Goal: Check status: Check status

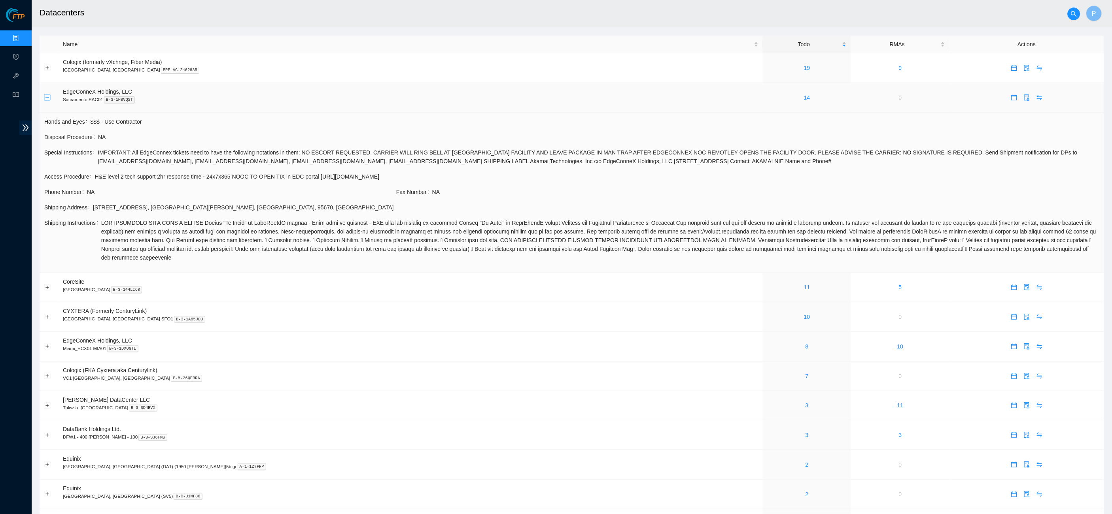
click at [47, 98] on button "Collapse row" at bounding box center [47, 97] width 6 height 6
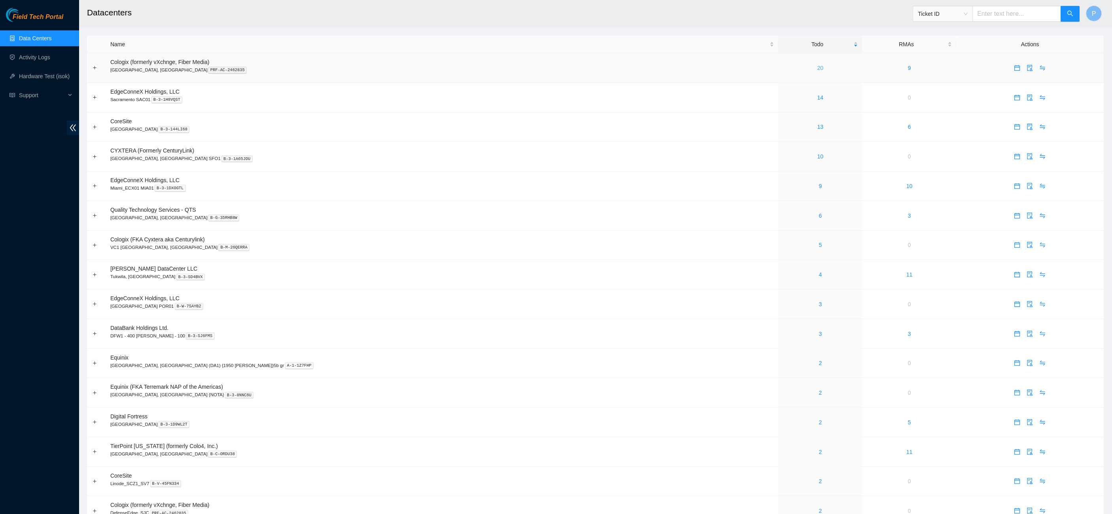
click at [817, 69] on link "20" at bounding box center [820, 68] width 6 height 6
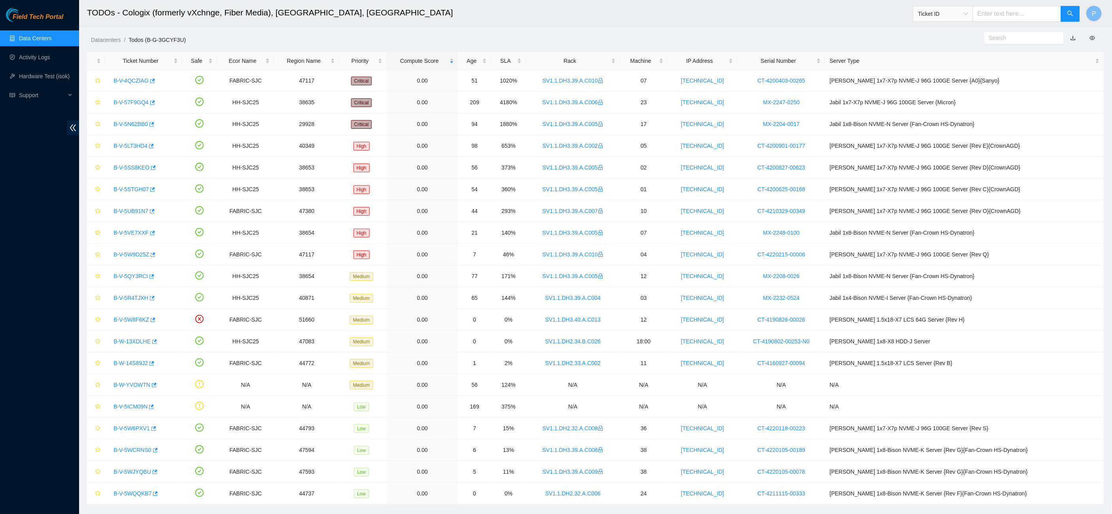
click at [1074, 39] on link "button" at bounding box center [1073, 38] width 6 height 6
click at [51, 42] on link "Data Centers" at bounding box center [35, 38] width 32 height 6
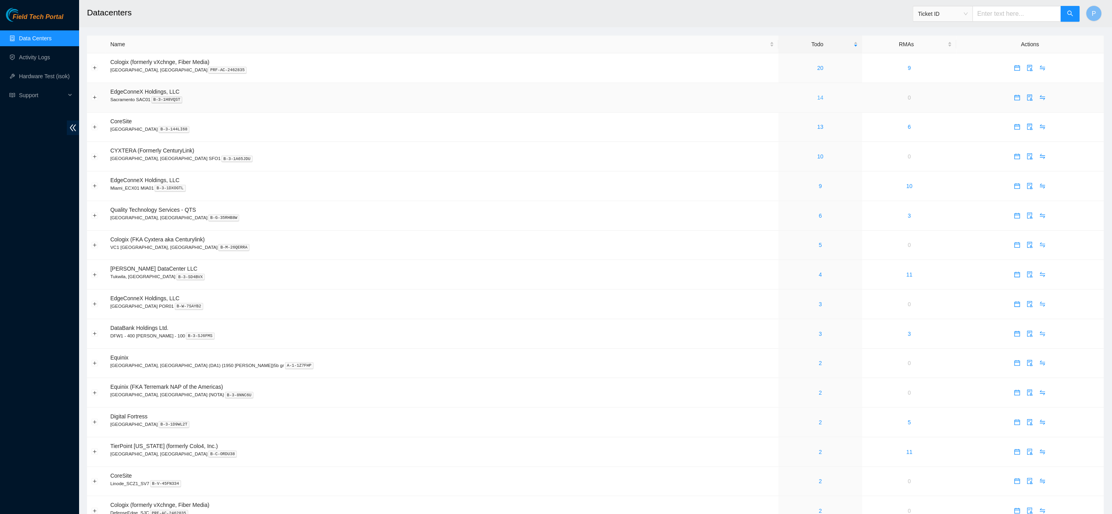
click at [817, 97] on link "14" at bounding box center [820, 97] width 6 height 6
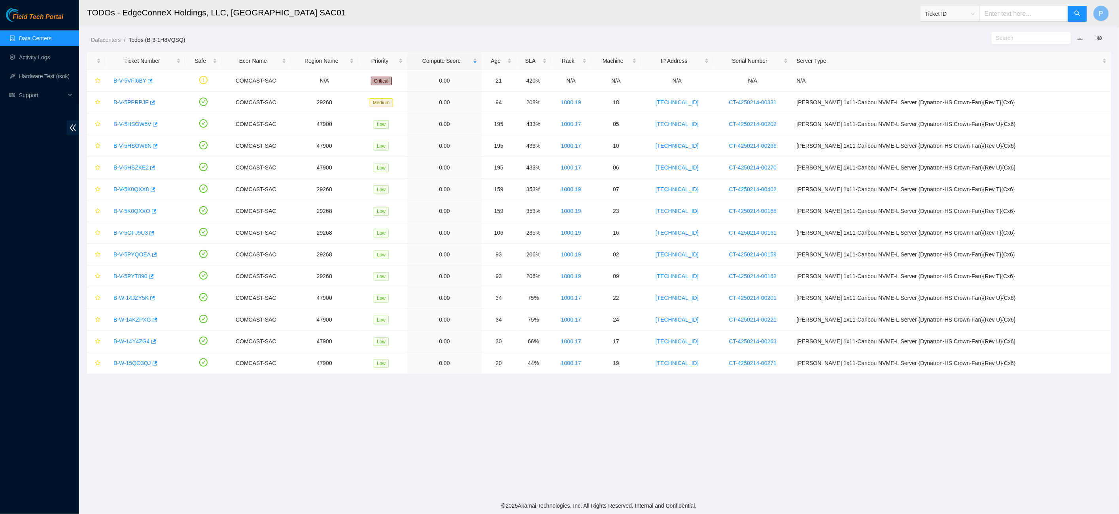
click at [1079, 37] on link "button" at bounding box center [1080, 38] width 6 height 6
click at [51, 36] on link "Data Centers" at bounding box center [35, 38] width 32 height 6
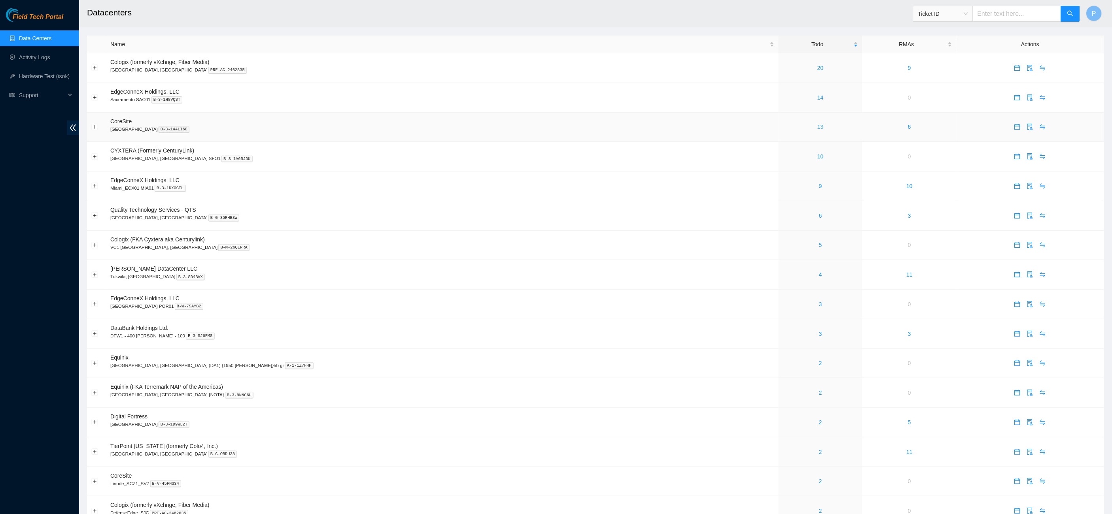
click at [817, 125] on link "13" at bounding box center [820, 127] width 6 height 6
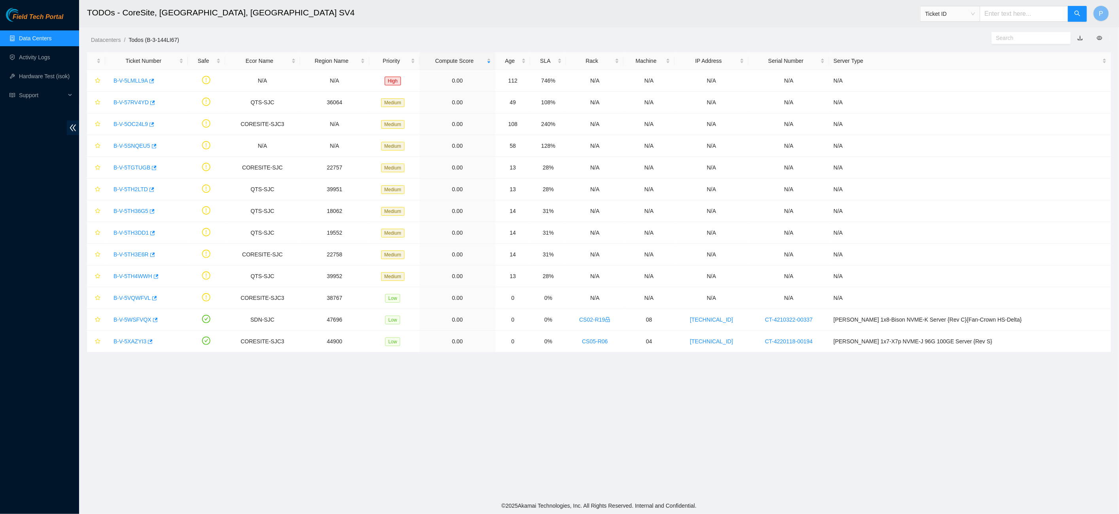
click at [1081, 37] on link "button" at bounding box center [1080, 38] width 6 height 6
click at [51, 42] on link "Data Centers" at bounding box center [35, 38] width 32 height 6
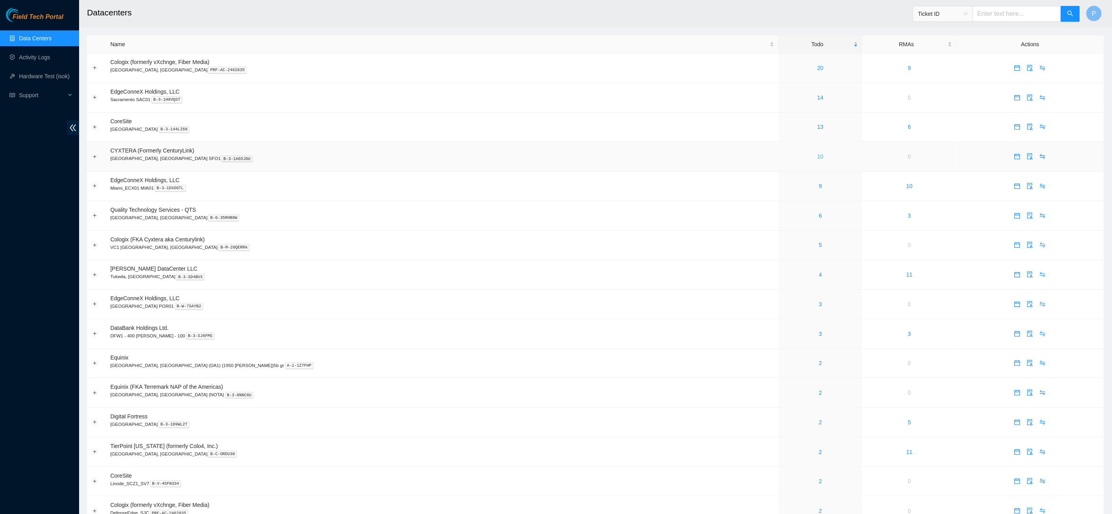
click at [817, 153] on link "10" at bounding box center [820, 156] width 6 height 6
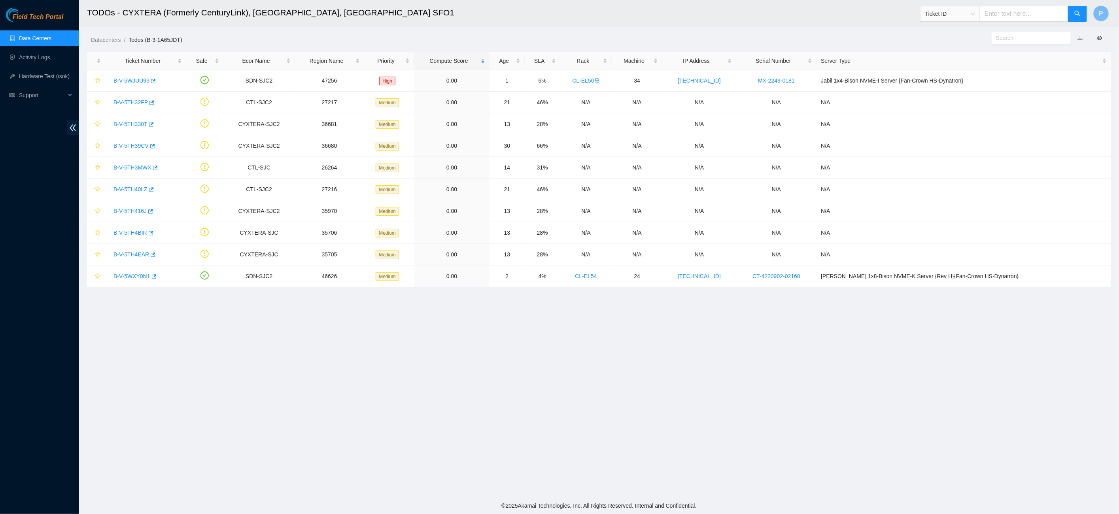
click at [1081, 37] on link "button" at bounding box center [1080, 38] width 6 height 6
click at [36, 36] on link "Data Centers" at bounding box center [35, 38] width 32 height 6
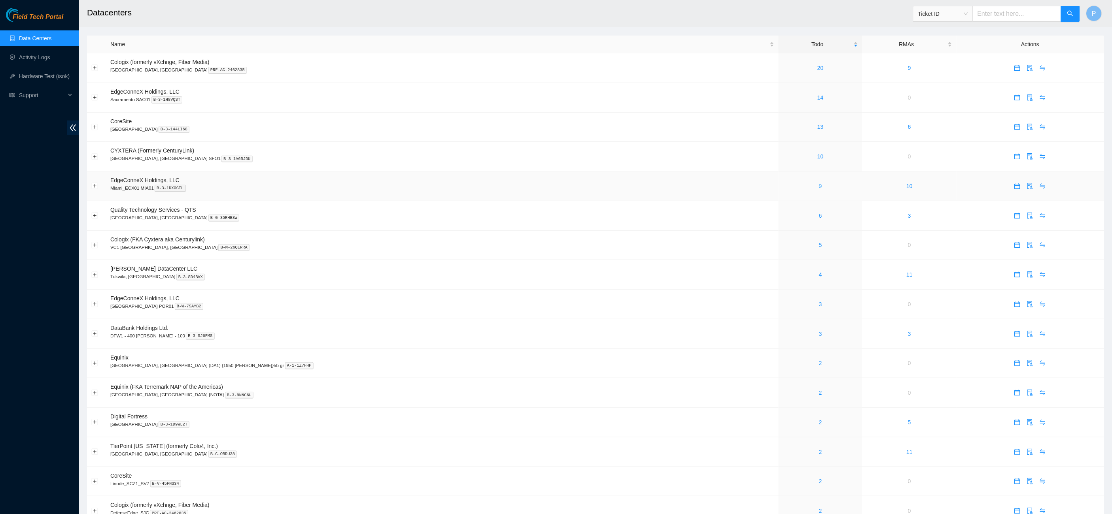
click at [819, 183] on link "9" at bounding box center [820, 186] width 3 height 6
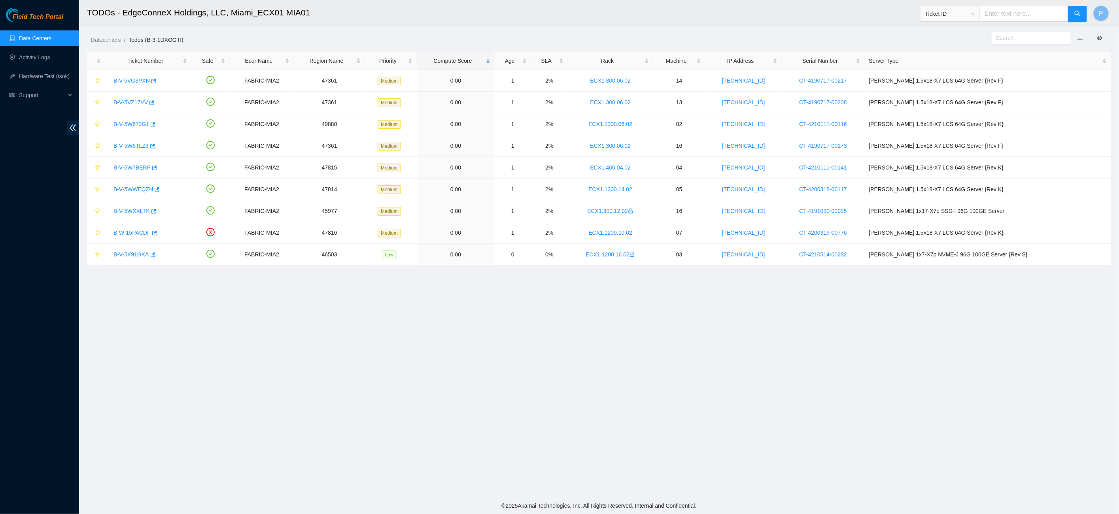
click at [1082, 37] on link "button" at bounding box center [1080, 38] width 6 height 6
click at [21, 38] on link "Data Centers" at bounding box center [35, 38] width 32 height 6
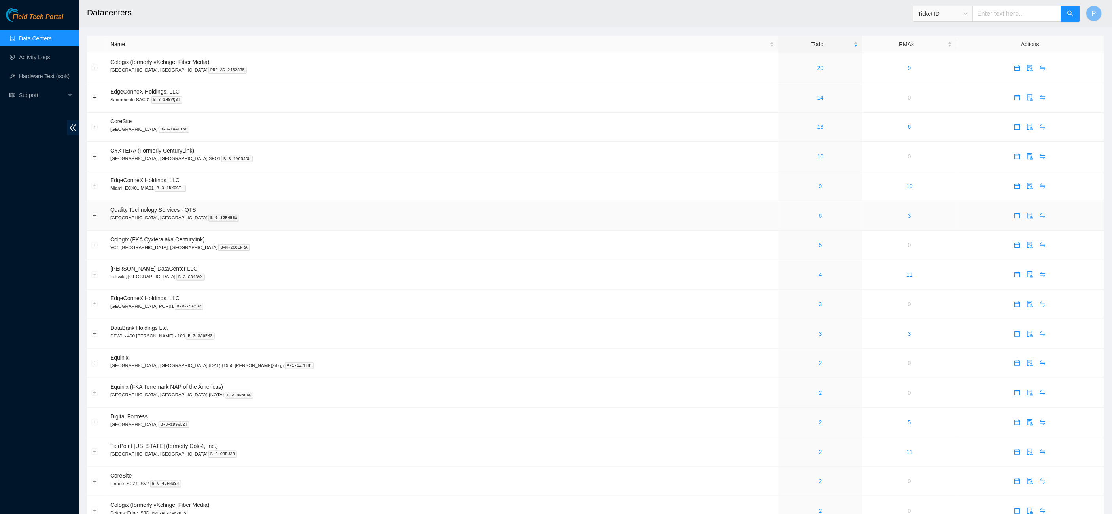
click at [819, 213] on link "6" at bounding box center [820, 216] width 3 height 6
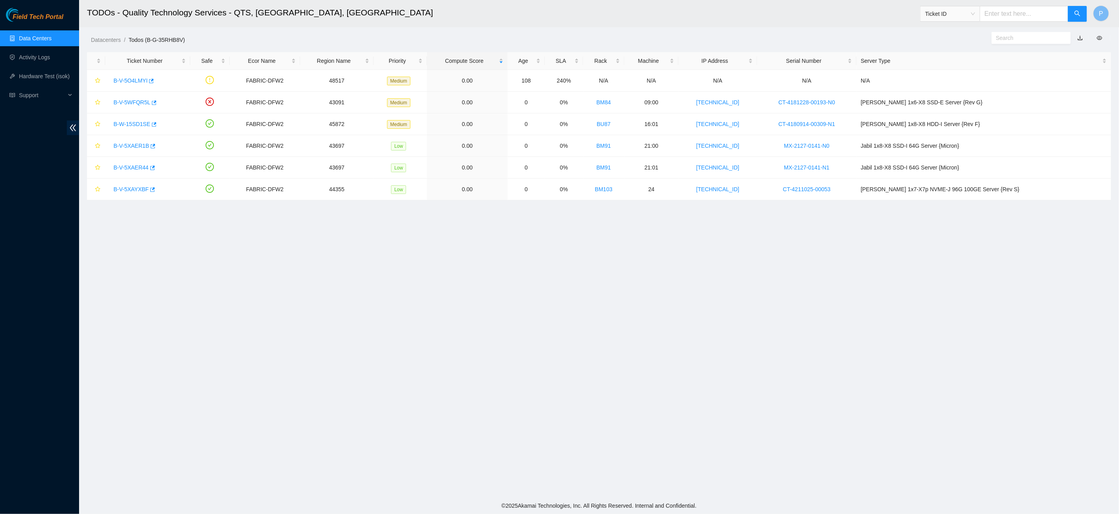
click at [1080, 36] on link "button" at bounding box center [1080, 38] width 6 height 6
click at [26, 35] on link "Data Centers" at bounding box center [35, 38] width 32 height 6
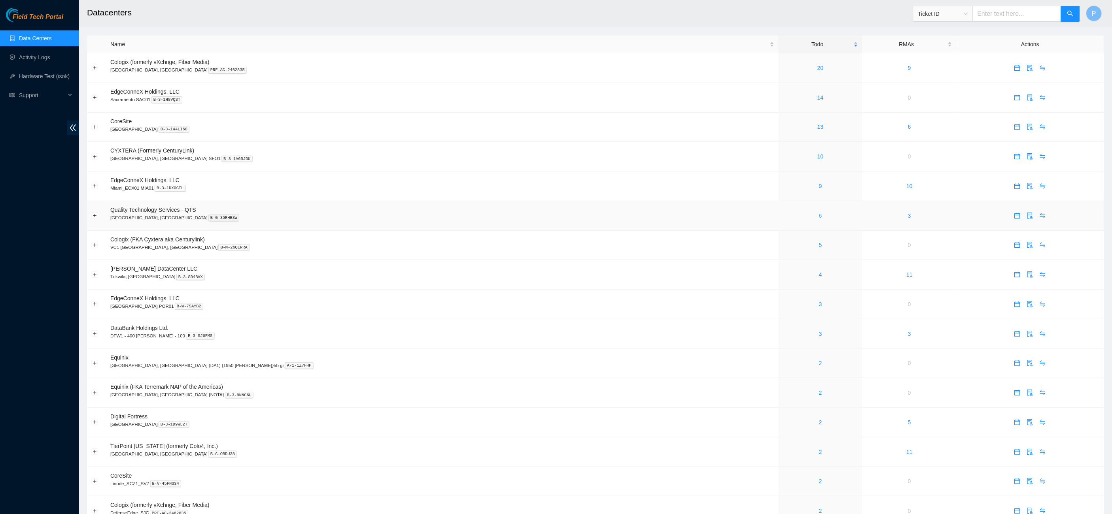
click at [819, 213] on link "6" at bounding box center [820, 216] width 3 height 6
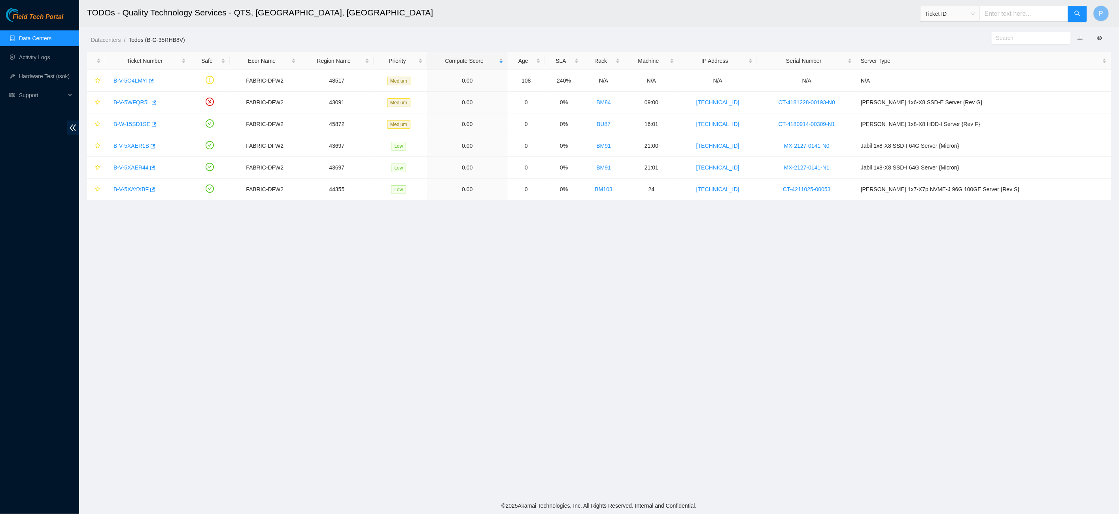
click at [1079, 38] on link "button" at bounding box center [1080, 38] width 6 height 6
click at [45, 38] on link "Data Centers" at bounding box center [35, 38] width 32 height 6
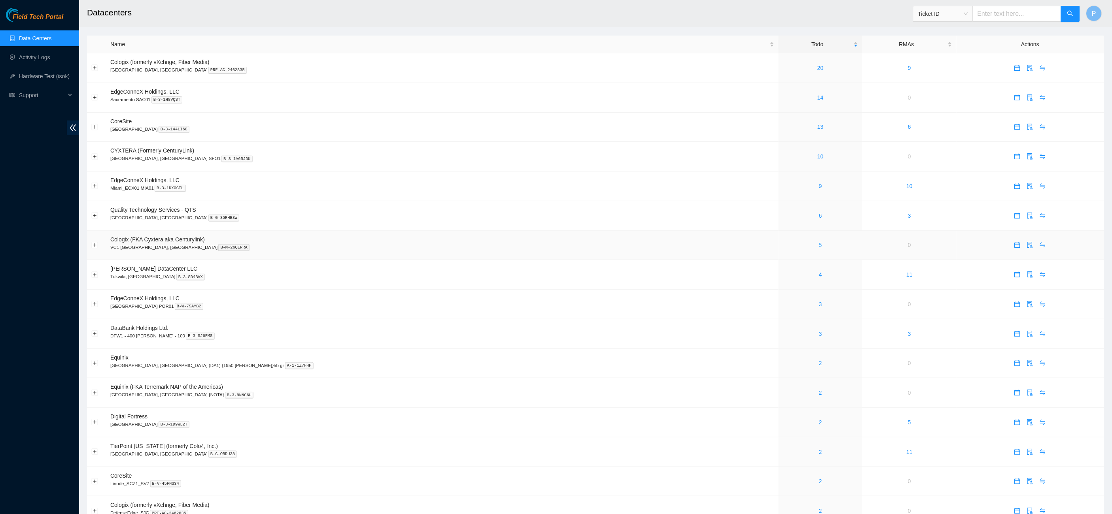
click at [819, 242] on link "5" at bounding box center [820, 245] width 3 height 6
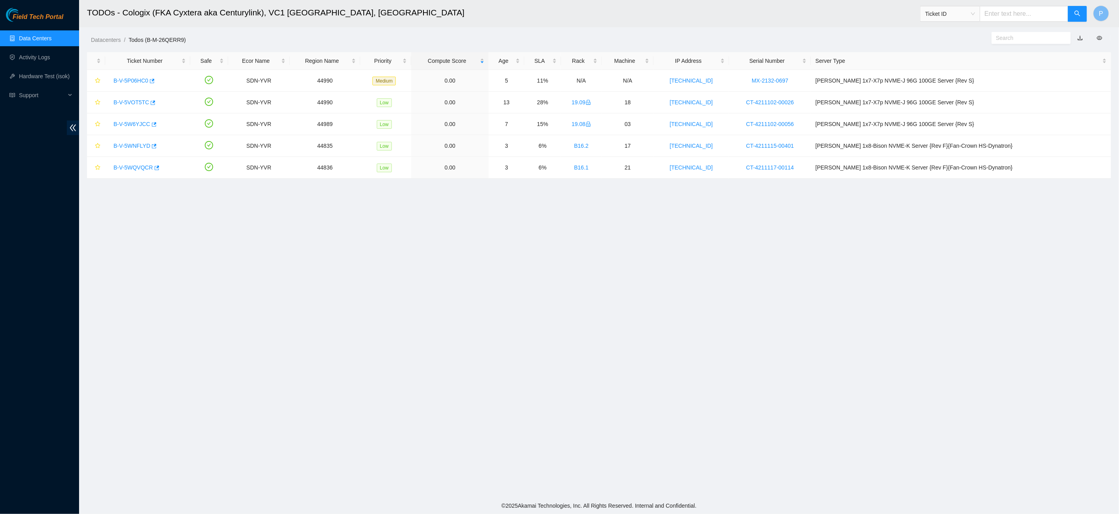
click at [1080, 36] on link "button" at bounding box center [1080, 38] width 6 height 6
click at [51, 38] on link "Data Centers" at bounding box center [35, 38] width 32 height 6
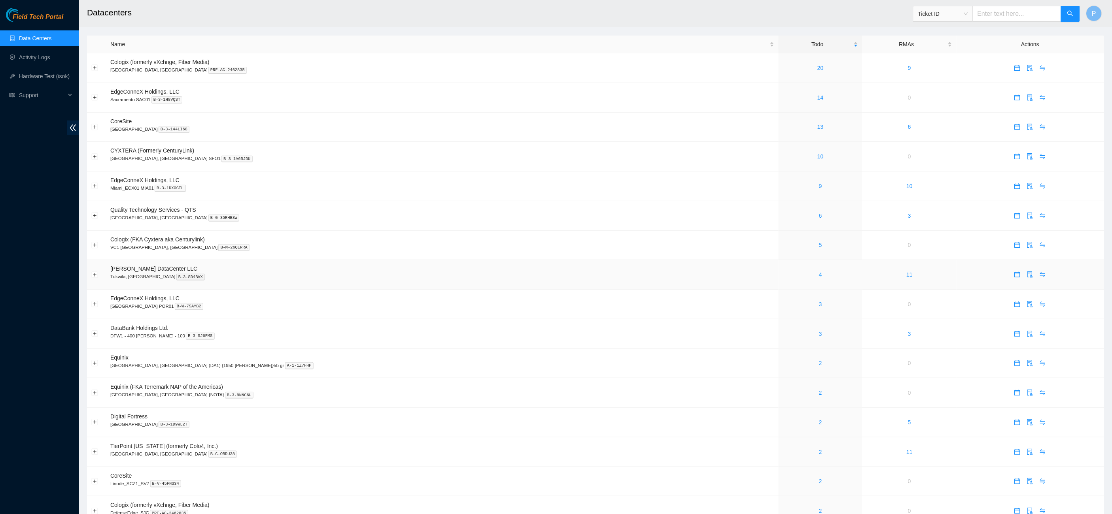
click at [819, 272] on link "4" at bounding box center [820, 275] width 3 height 6
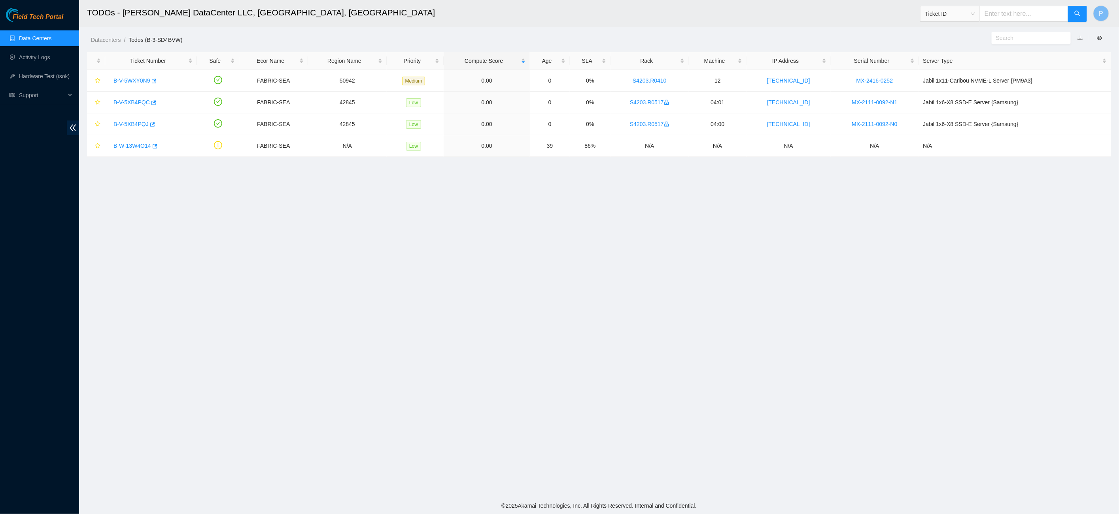
click at [1080, 37] on link "button" at bounding box center [1080, 38] width 6 height 6
click at [51, 41] on link "Data Centers" at bounding box center [35, 38] width 32 height 6
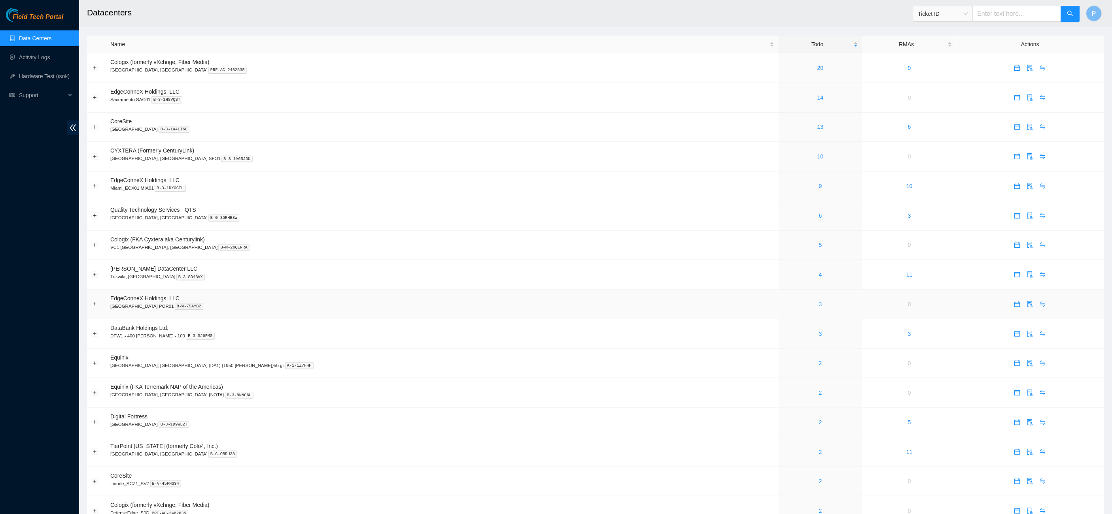
click at [819, 301] on link "3" at bounding box center [820, 304] width 3 height 6
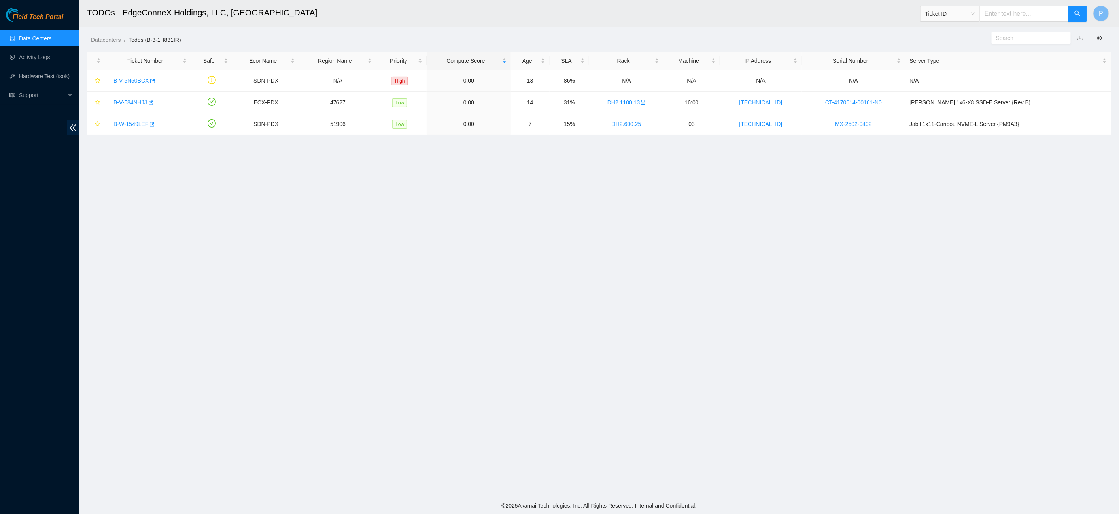
click at [1082, 37] on link "button" at bounding box center [1080, 38] width 6 height 6
click at [20, 36] on link "Data Centers" at bounding box center [35, 38] width 32 height 6
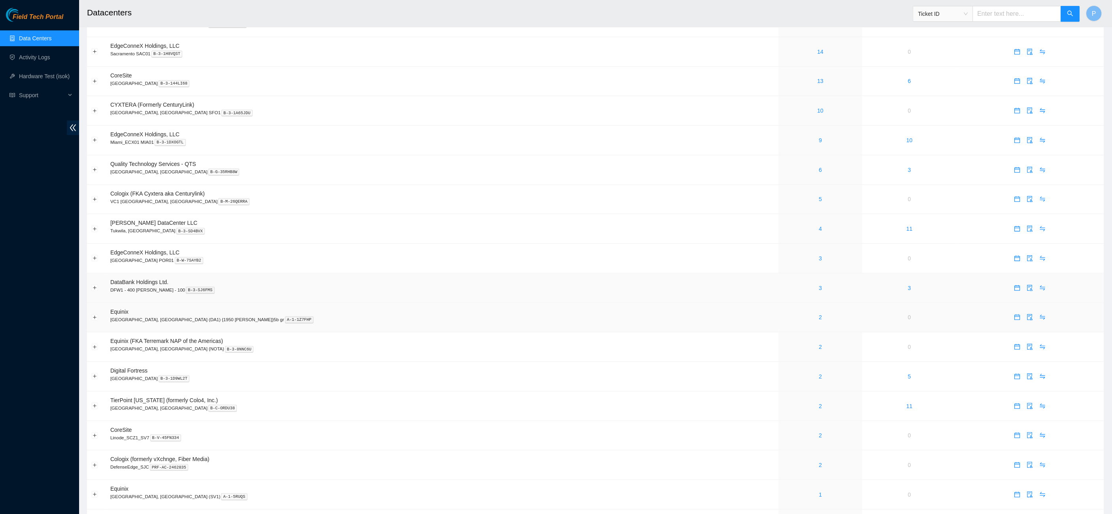
scroll to position [53, 0]
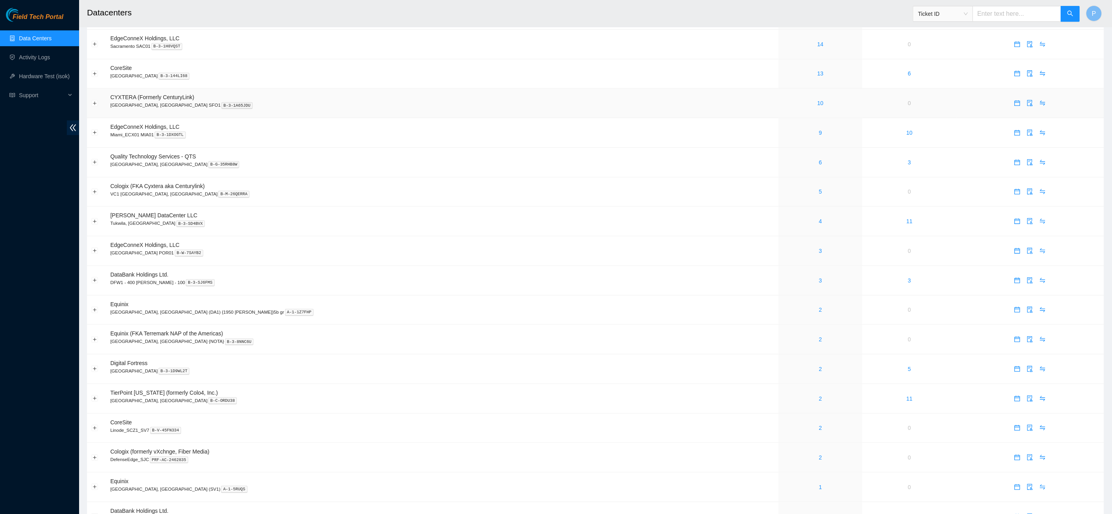
click at [862, 113] on td "0" at bounding box center [909, 104] width 94 height 30
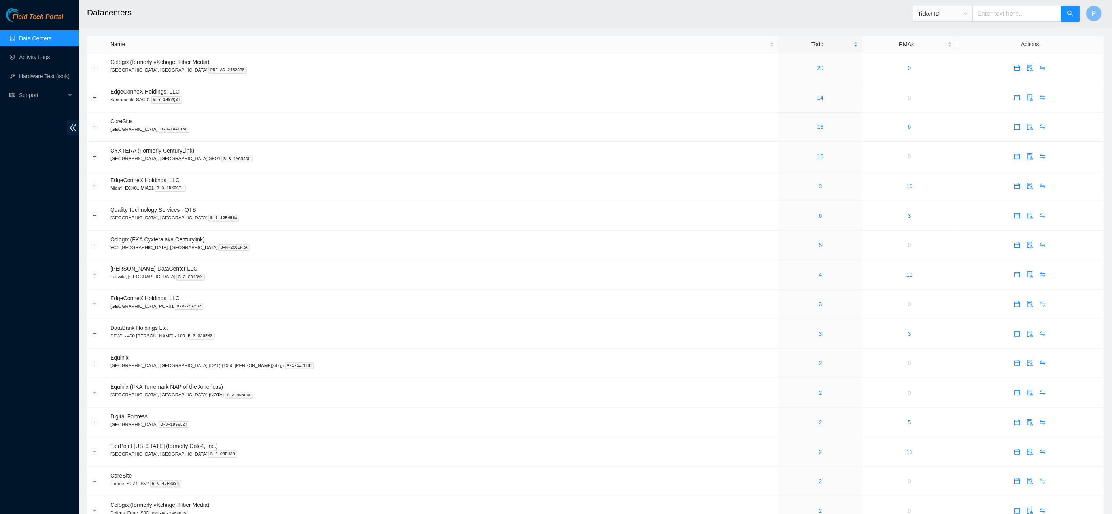
click at [40, 38] on link "Data Centers" at bounding box center [35, 38] width 32 height 6
click at [819, 331] on link "3" at bounding box center [820, 334] width 3 height 6
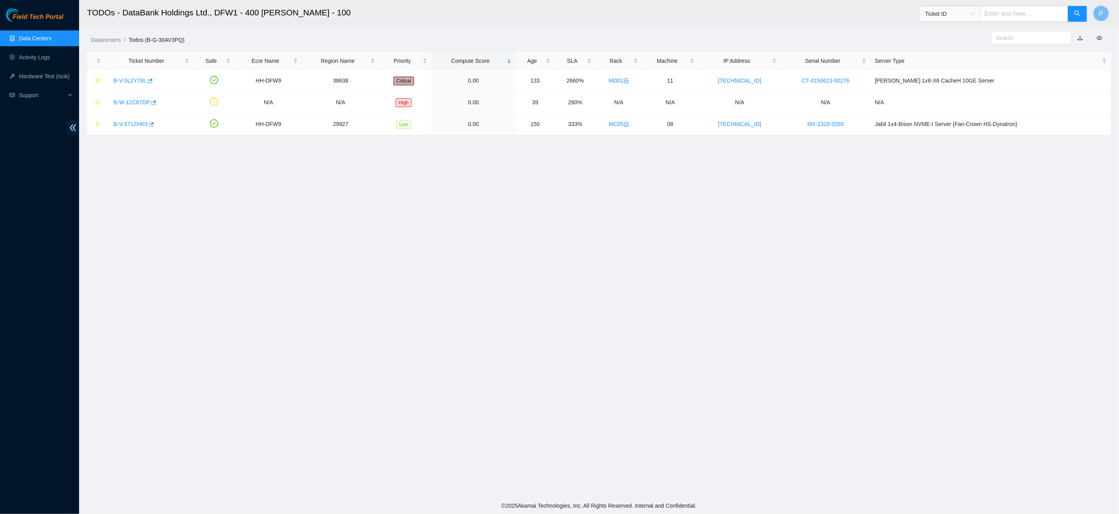
click at [1079, 36] on link "button" at bounding box center [1080, 38] width 6 height 6
click at [125, 199] on main "TODOs - DataBank Holdings Ltd., DFW1 - 400 S. Akard - 100 Ticket ID P Datacente…" at bounding box center [599, 249] width 1040 height 498
click at [49, 35] on link "Data Centers" at bounding box center [35, 38] width 32 height 6
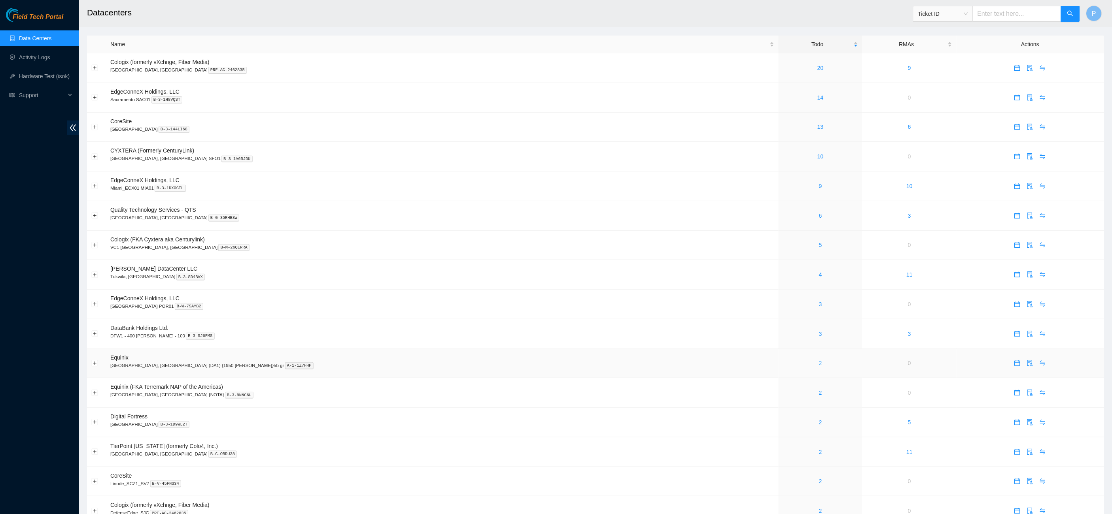
click at [819, 360] on link "2" at bounding box center [820, 363] width 3 height 6
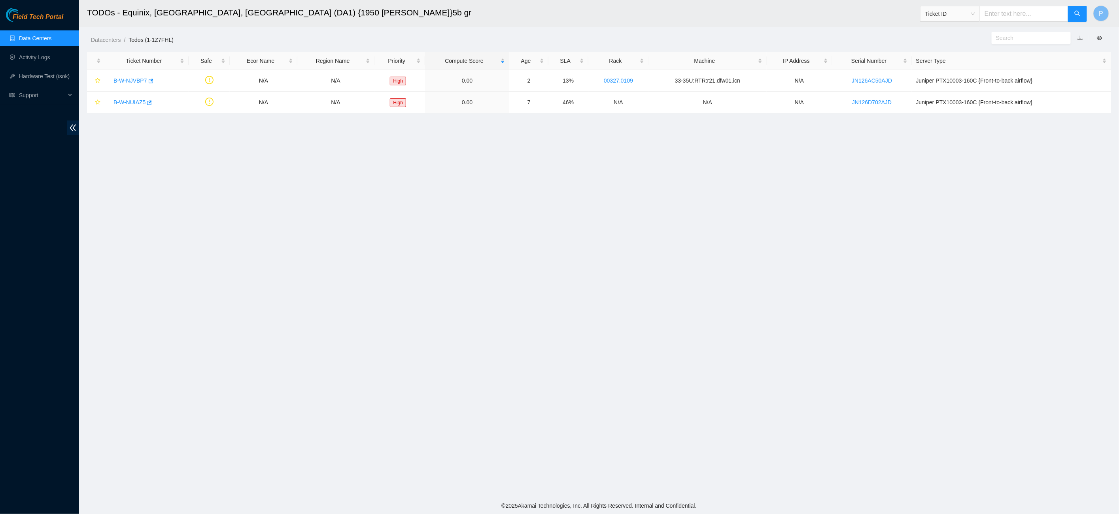
click at [1080, 37] on link "button" at bounding box center [1080, 38] width 6 height 6
click at [25, 35] on link "Data Centers" at bounding box center [35, 38] width 32 height 6
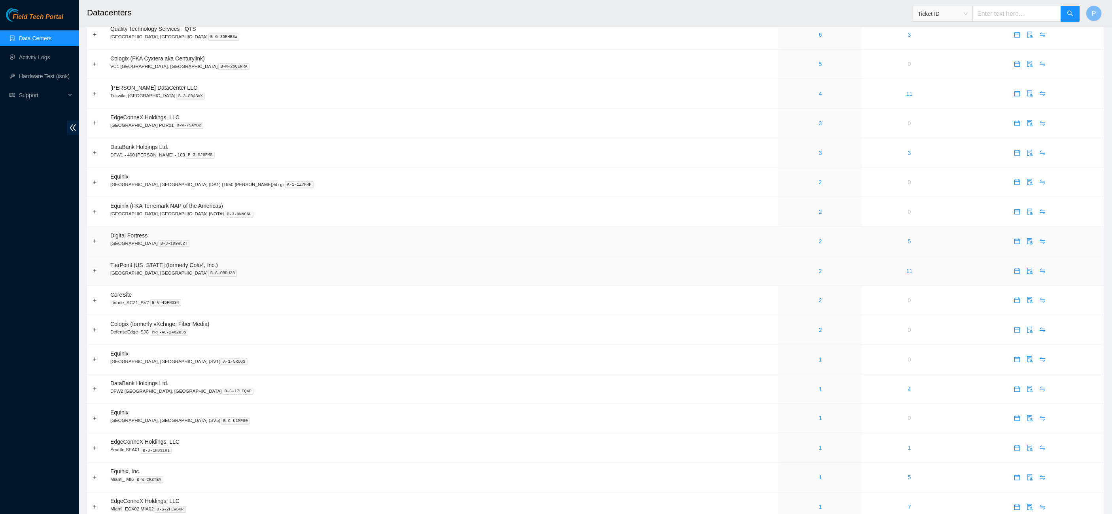
scroll to position [181, 0]
click at [819, 209] on link "2" at bounding box center [820, 212] width 3 height 6
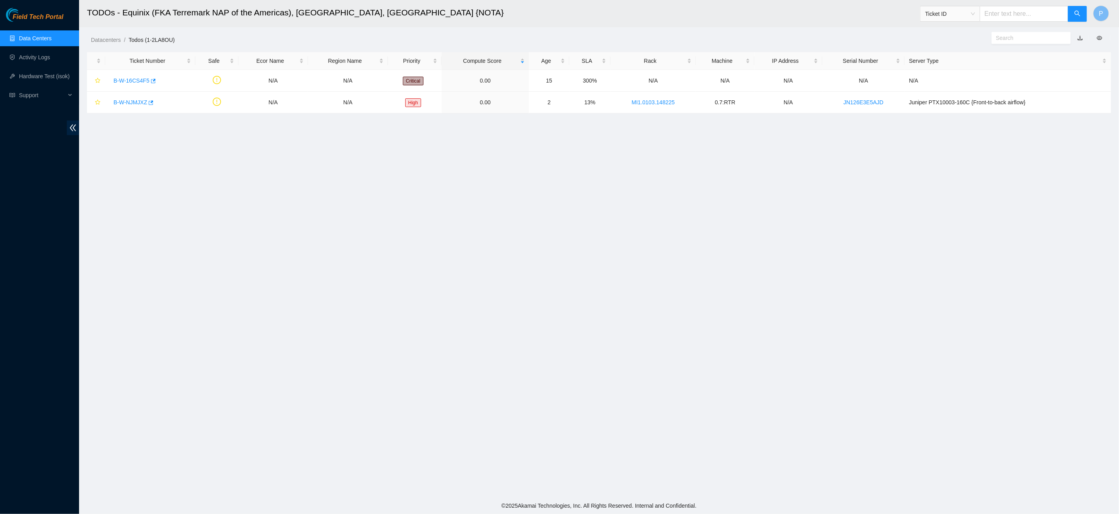
click at [1082, 37] on link "button" at bounding box center [1080, 38] width 6 height 6
click at [36, 38] on link "Data Centers" at bounding box center [35, 38] width 32 height 6
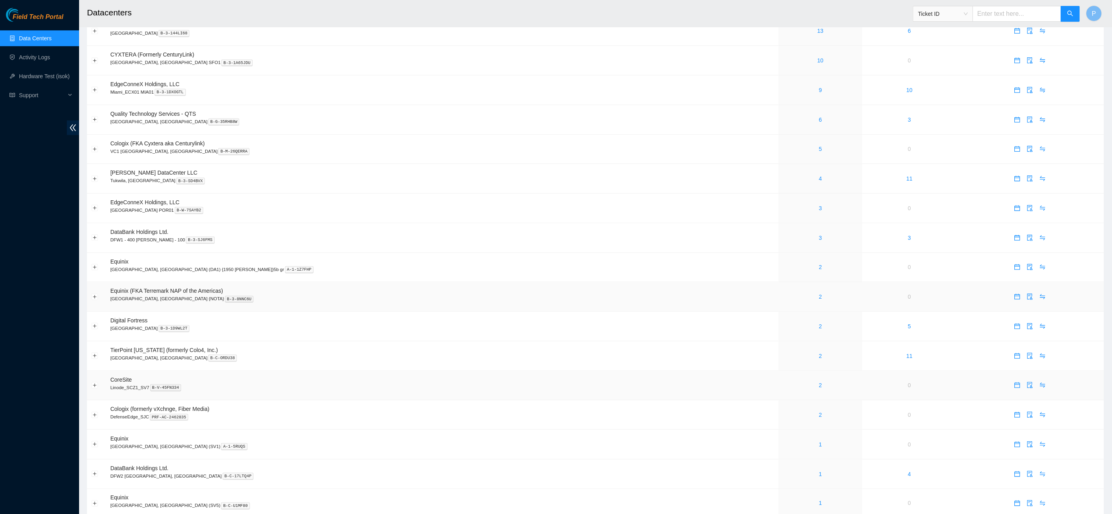
scroll to position [96, 0]
click at [783, 323] on div "2" at bounding box center [821, 327] width 76 height 9
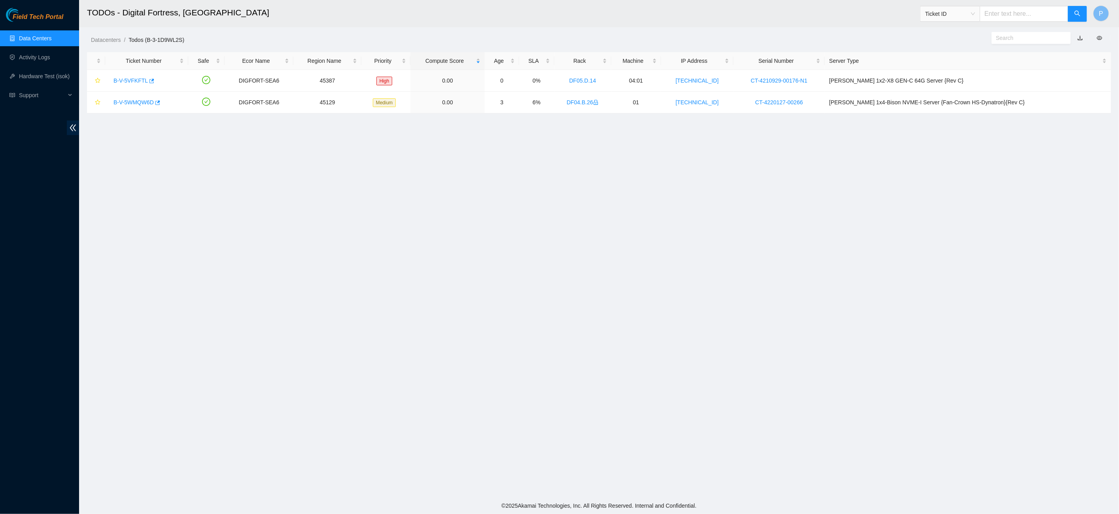
click at [1082, 39] on link "button" at bounding box center [1080, 38] width 6 height 6
click at [42, 37] on link "Data Centers" at bounding box center [35, 38] width 32 height 6
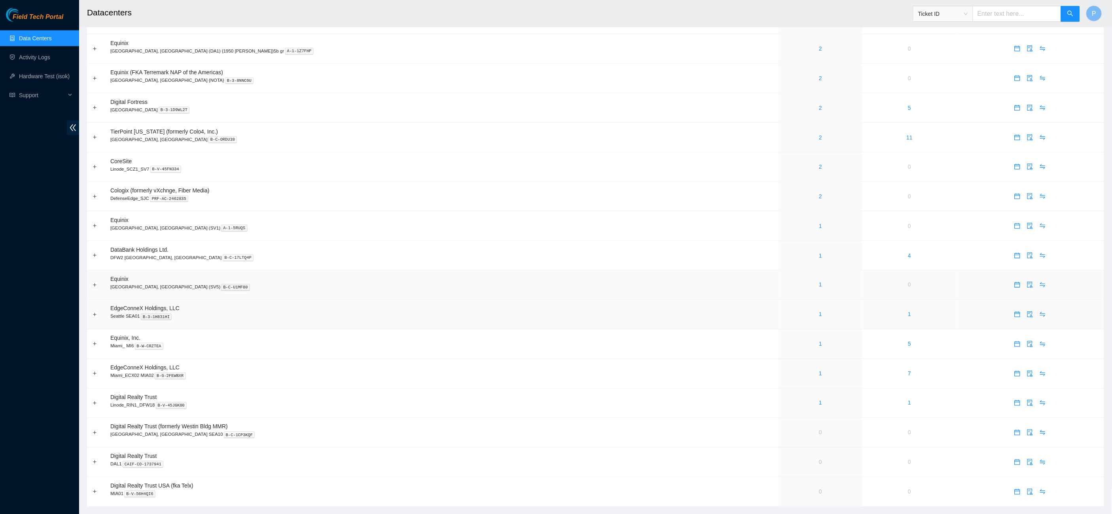
scroll to position [318, 0]
click at [819, 131] on link "2" at bounding box center [820, 134] width 3 height 6
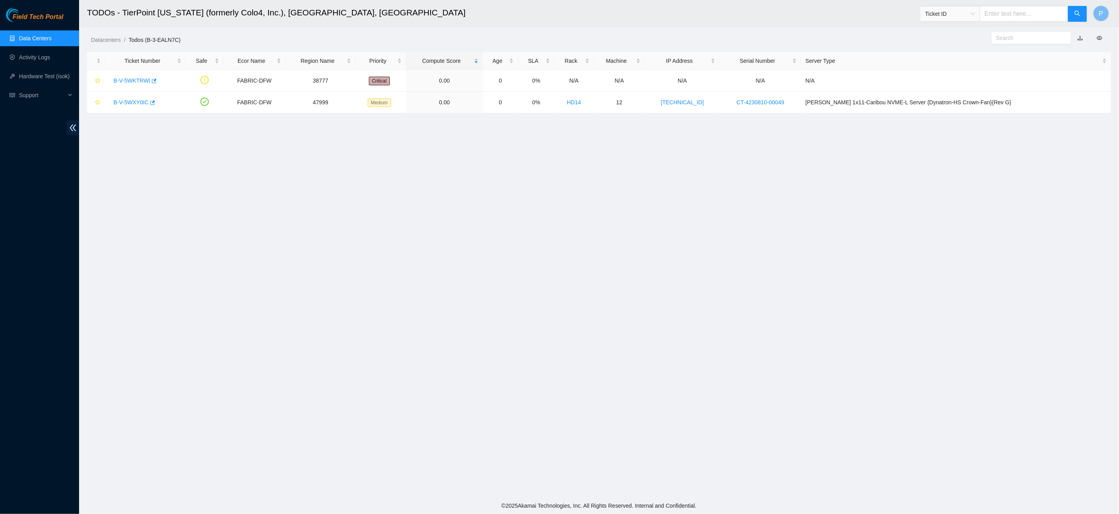
click at [1079, 36] on link "button" at bounding box center [1080, 38] width 6 height 6
click at [38, 35] on link "Data Centers" at bounding box center [35, 38] width 32 height 6
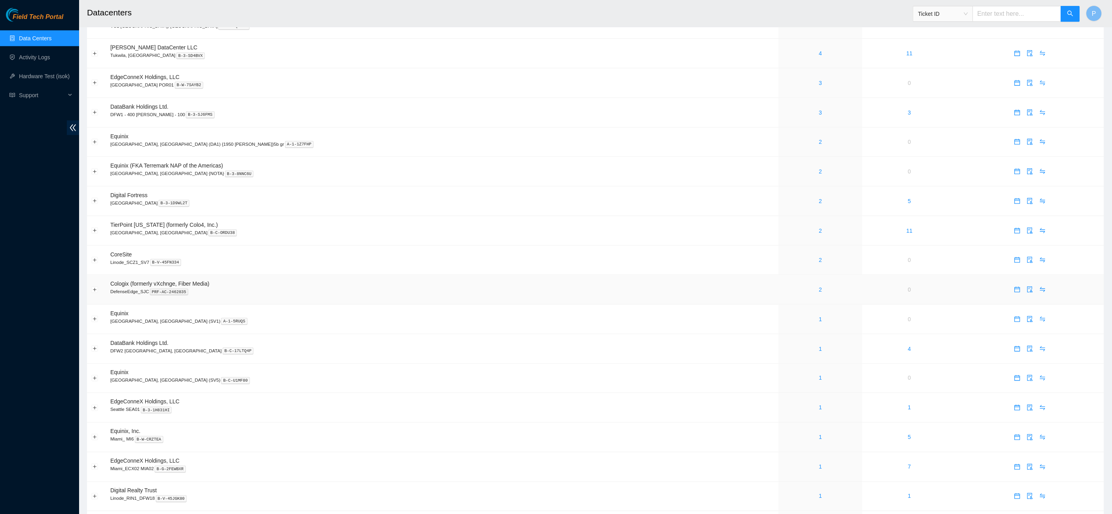
scroll to position [222, 0]
click at [783, 255] on div "2" at bounding box center [821, 259] width 76 height 9
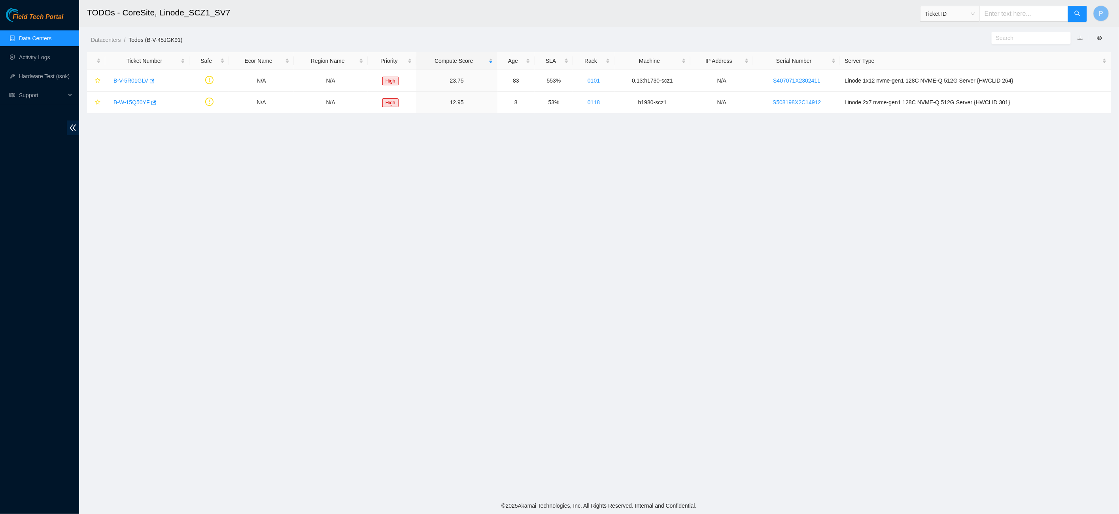
click at [1080, 38] on link "button" at bounding box center [1080, 38] width 6 height 6
click at [51, 36] on link "Data Centers" at bounding box center [35, 38] width 32 height 6
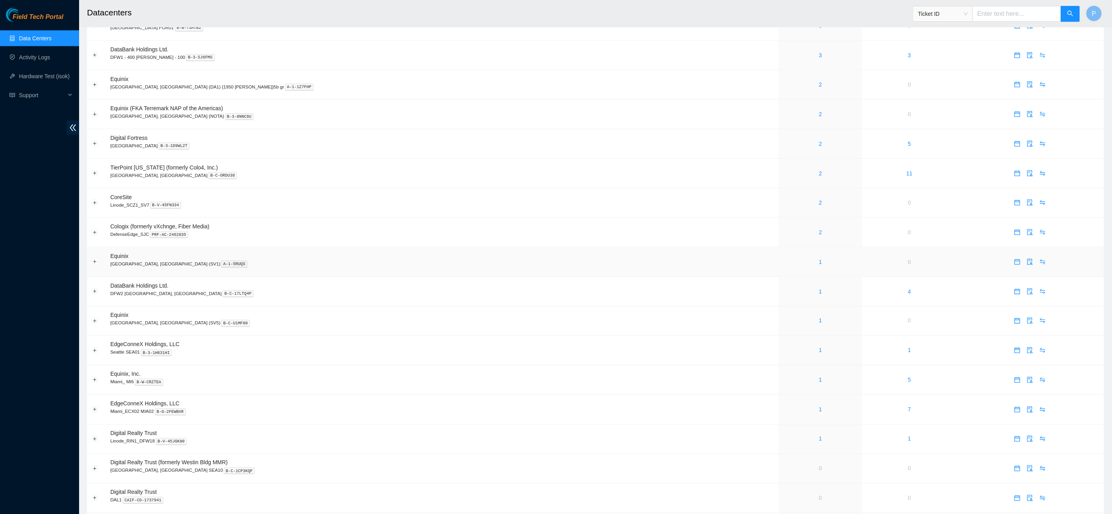
scroll to position [287, 0]
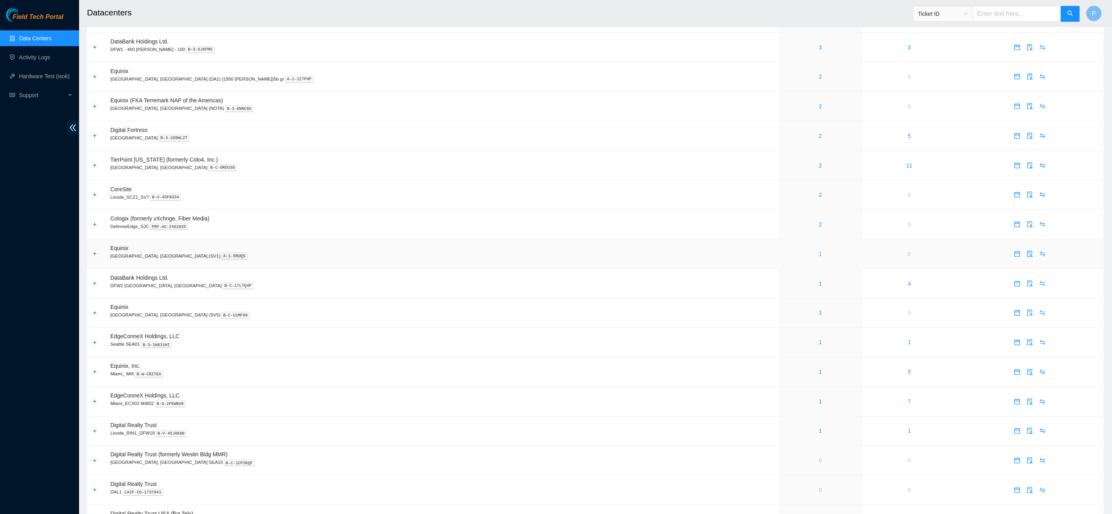
click at [819, 251] on link "1" at bounding box center [820, 254] width 3 height 6
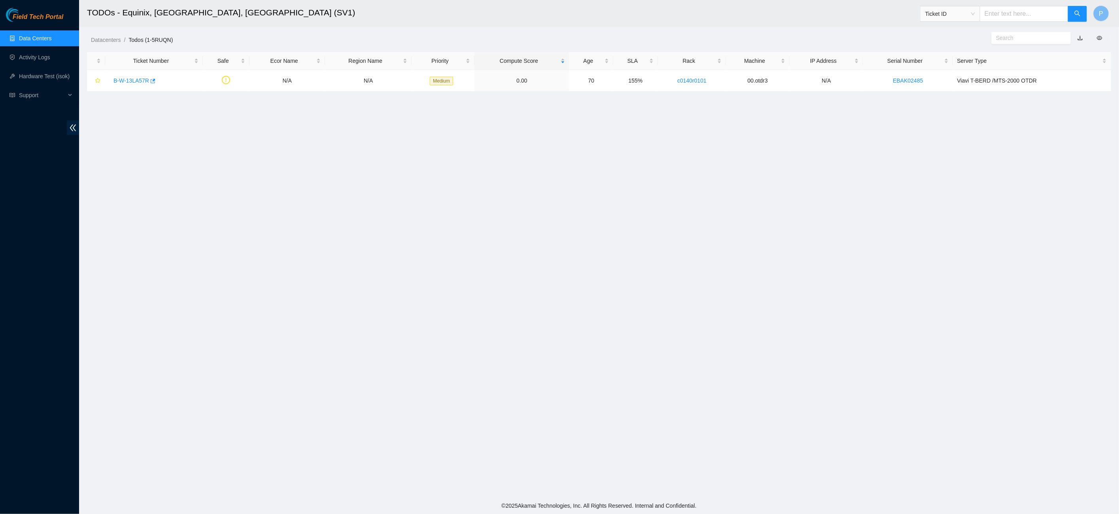
click at [1079, 36] on link "button" at bounding box center [1080, 38] width 6 height 6
click at [41, 35] on link "Data Centers" at bounding box center [35, 38] width 32 height 6
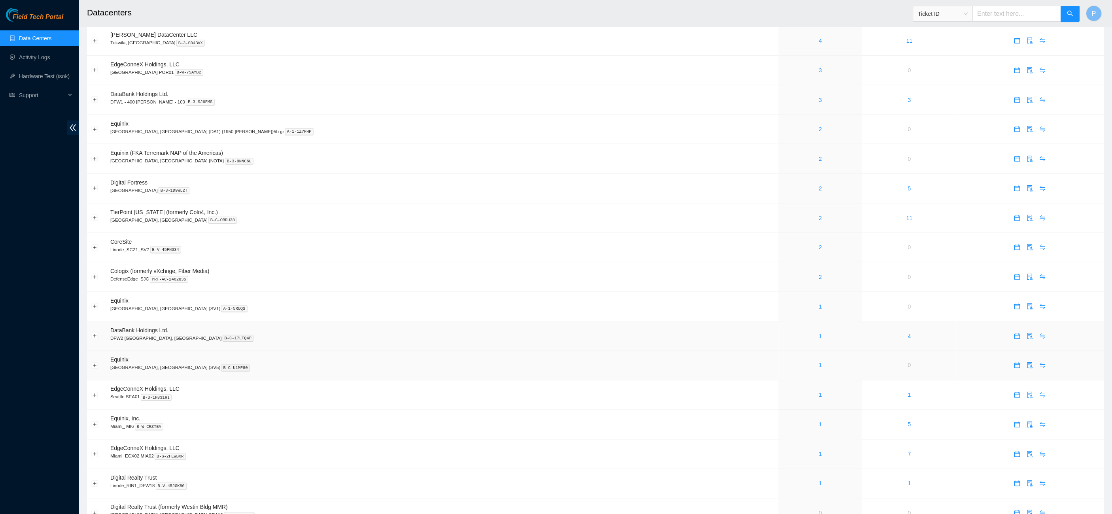
scroll to position [281, 0]
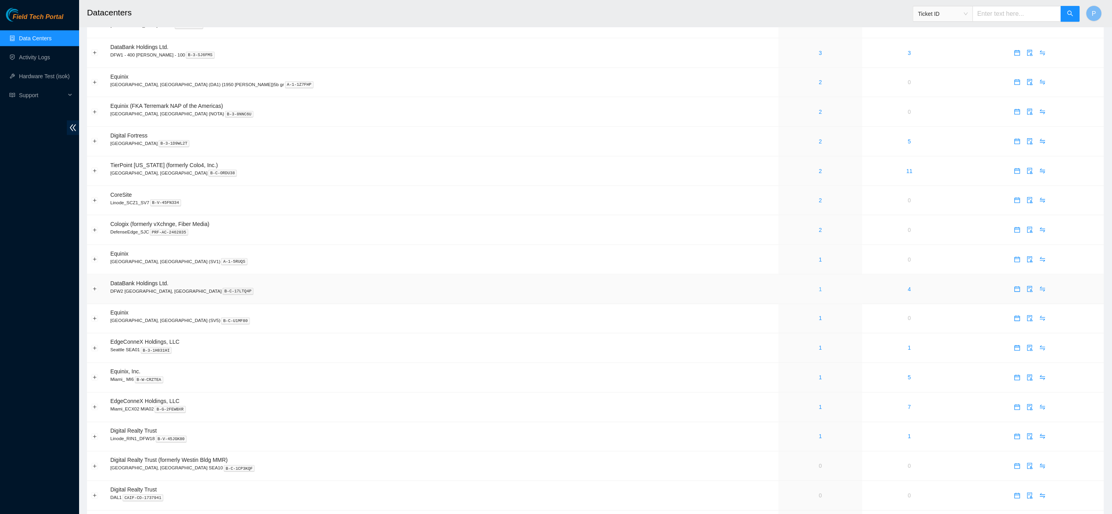
click at [819, 286] on link "1" at bounding box center [820, 289] width 3 height 6
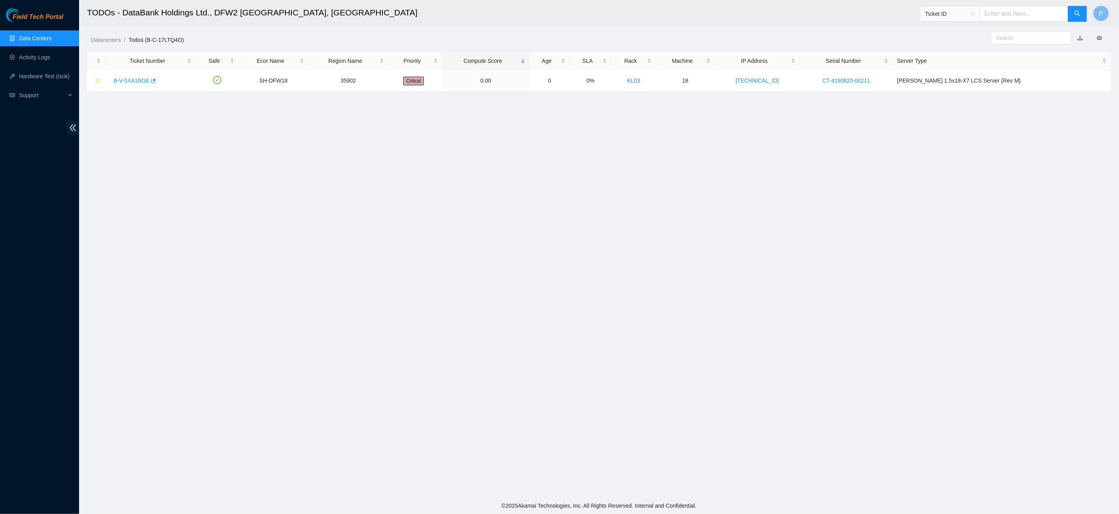
click at [1080, 36] on link "button" at bounding box center [1080, 38] width 6 height 6
click at [34, 35] on link "Data Centers" at bounding box center [35, 38] width 32 height 6
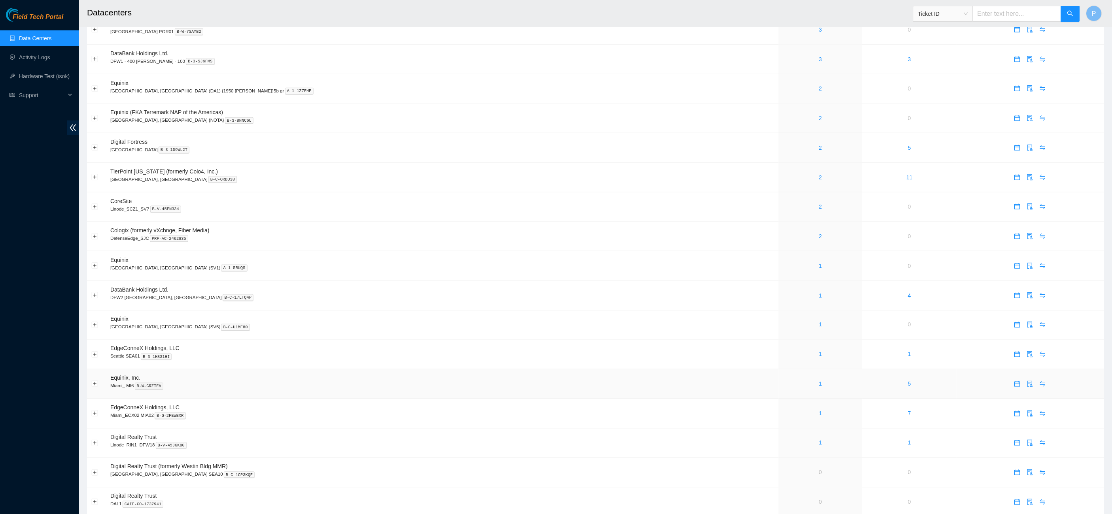
scroll to position [318, 0]
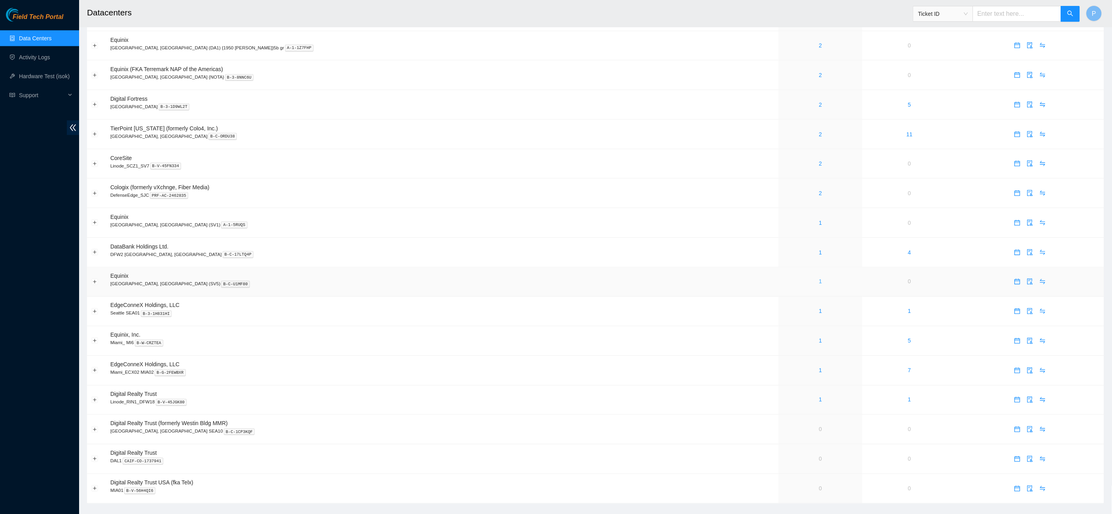
click at [819, 279] on link "1" at bounding box center [820, 282] width 3 height 6
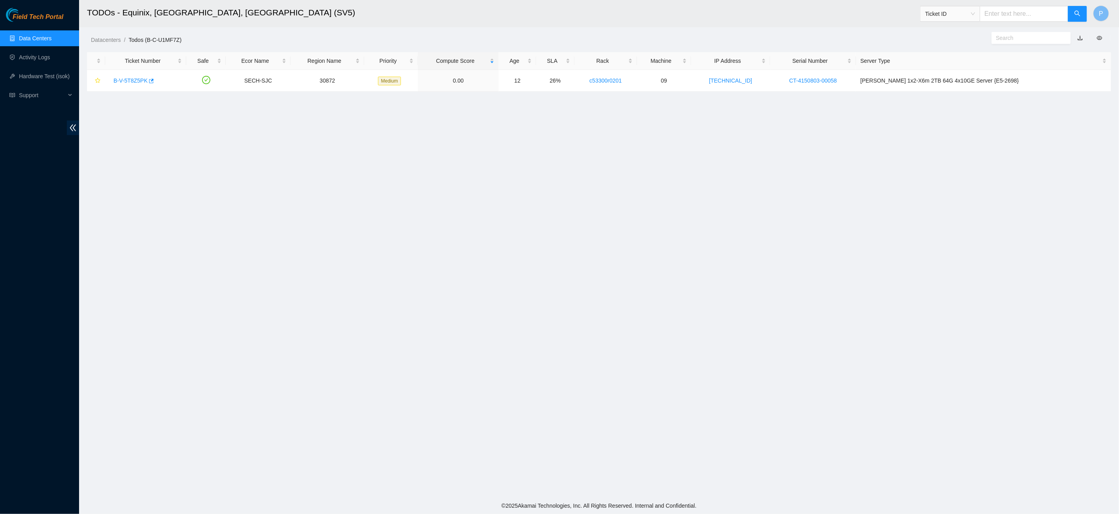
click at [1080, 37] on link "button" at bounding box center [1080, 38] width 6 height 6
click at [30, 37] on link "Data Centers" at bounding box center [35, 38] width 32 height 6
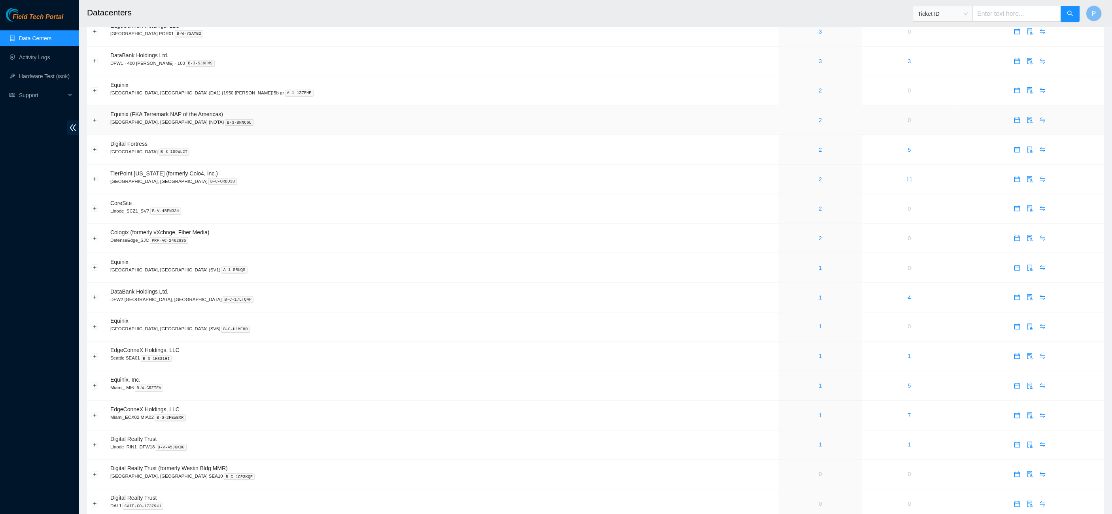
scroll to position [318, 0]
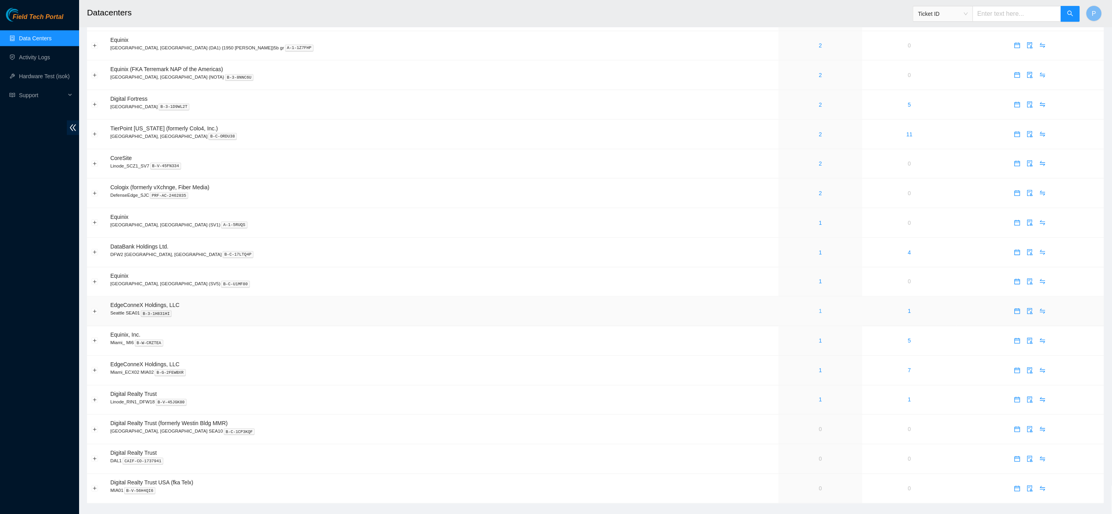
click at [819, 308] on link "1" at bounding box center [820, 311] width 3 height 6
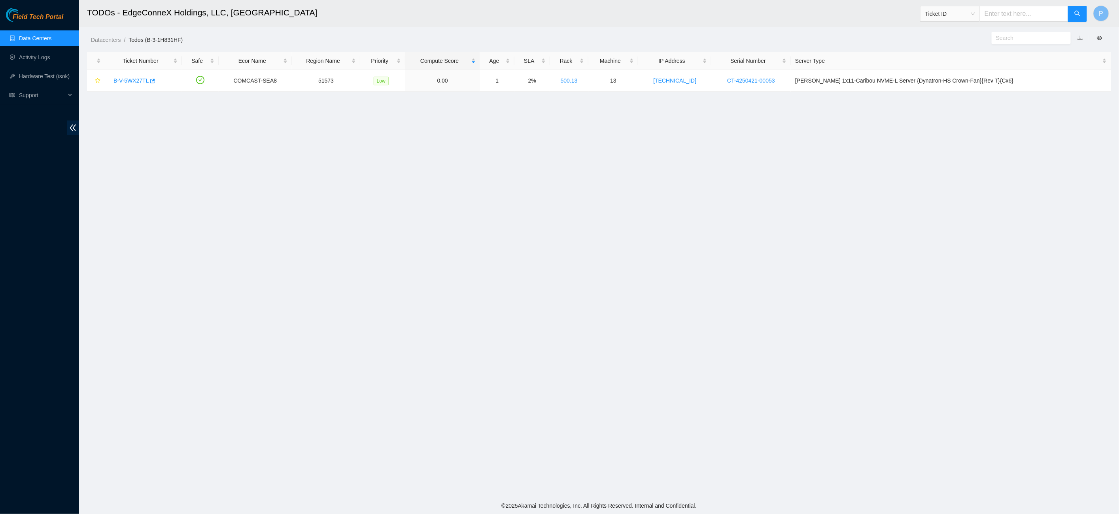
click at [1079, 38] on link "button" at bounding box center [1080, 38] width 6 height 6
click at [48, 35] on link "Data Centers" at bounding box center [35, 38] width 32 height 6
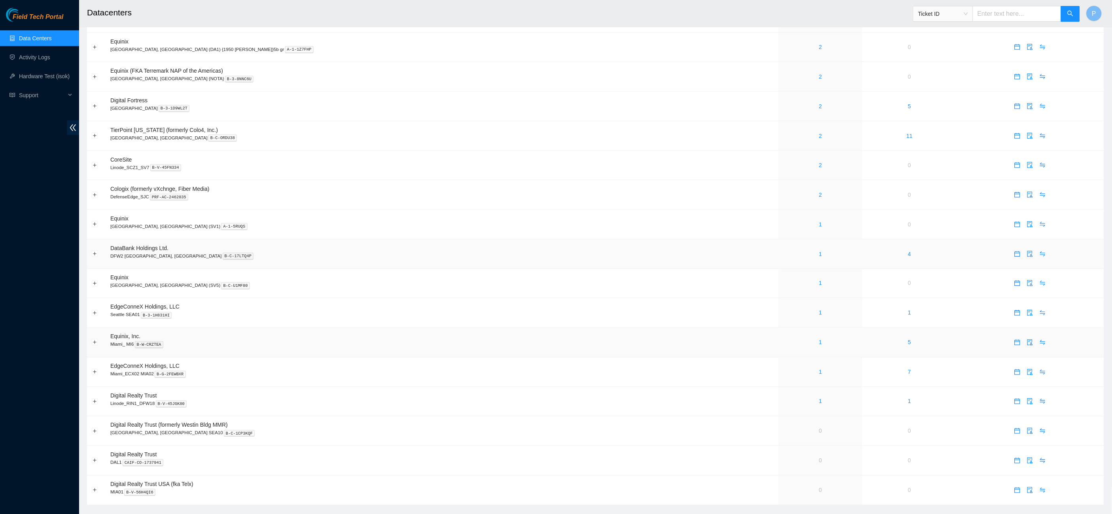
scroll to position [318, 0]
click at [783, 337] on div "1" at bounding box center [821, 341] width 76 height 9
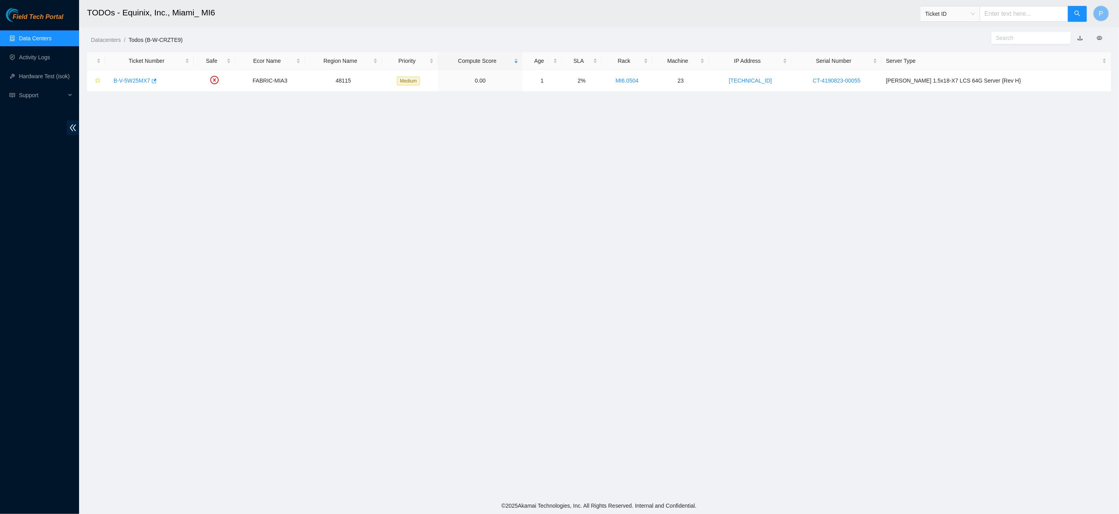
click at [1082, 36] on link "button" at bounding box center [1080, 38] width 6 height 6
click at [538, 228] on main "TODOs - Equinix, Inc., Miami_ MI6 Ticket ID P Datacenters / Todos (B-W-CRZTE9) …" at bounding box center [599, 249] width 1040 height 498
click at [31, 38] on link "Data Centers" at bounding box center [35, 38] width 32 height 6
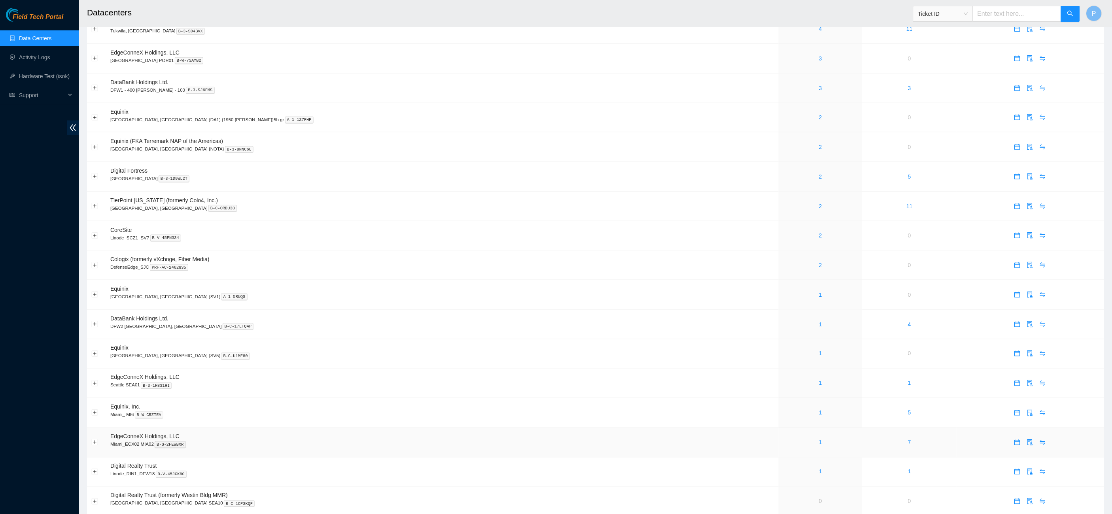
scroll to position [318, 0]
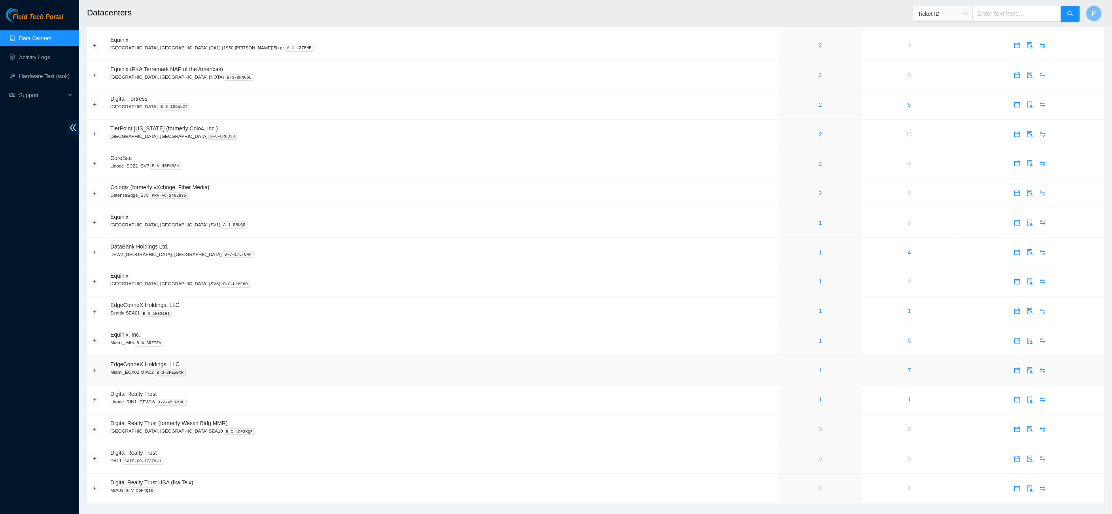
click at [819, 368] on link "1" at bounding box center [820, 371] width 3 height 6
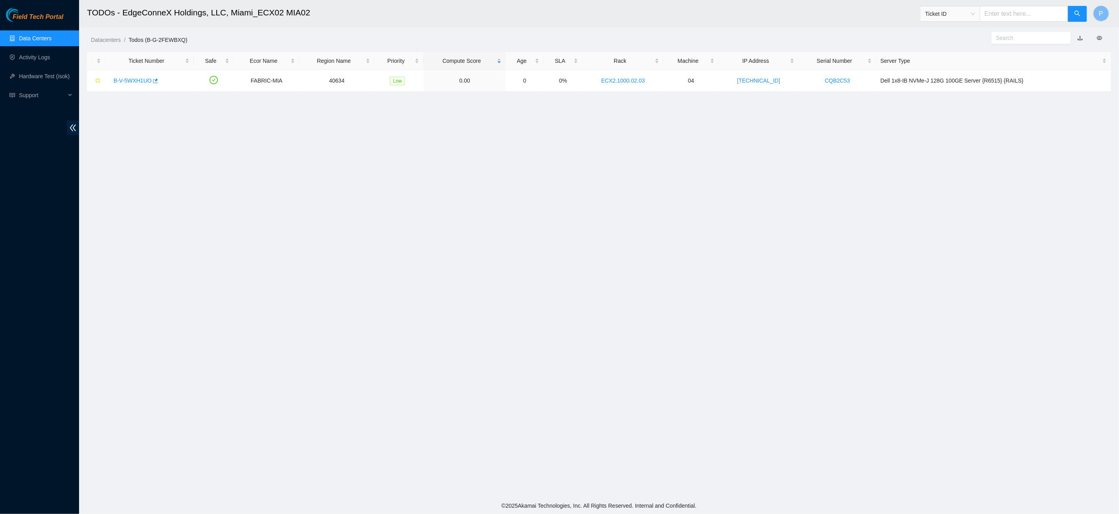
click at [1080, 35] on link "button" at bounding box center [1080, 38] width 6 height 6
click at [28, 39] on link "Data Centers" at bounding box center [35, 38] width 32 height 6
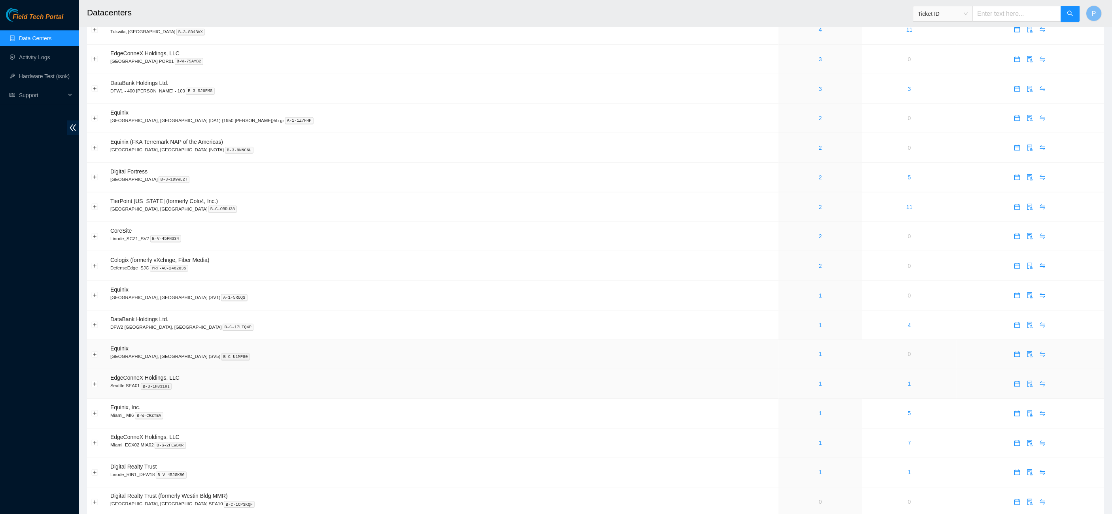
scroll to position [318, 0]
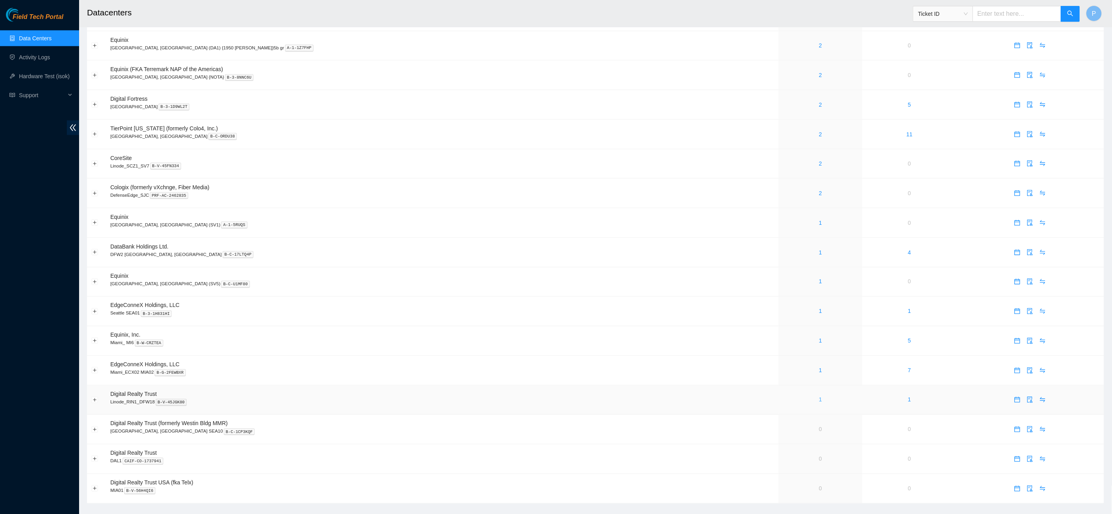
click at [819, 397] on link "1" at bounding box center [820, 400] width 3 height 6
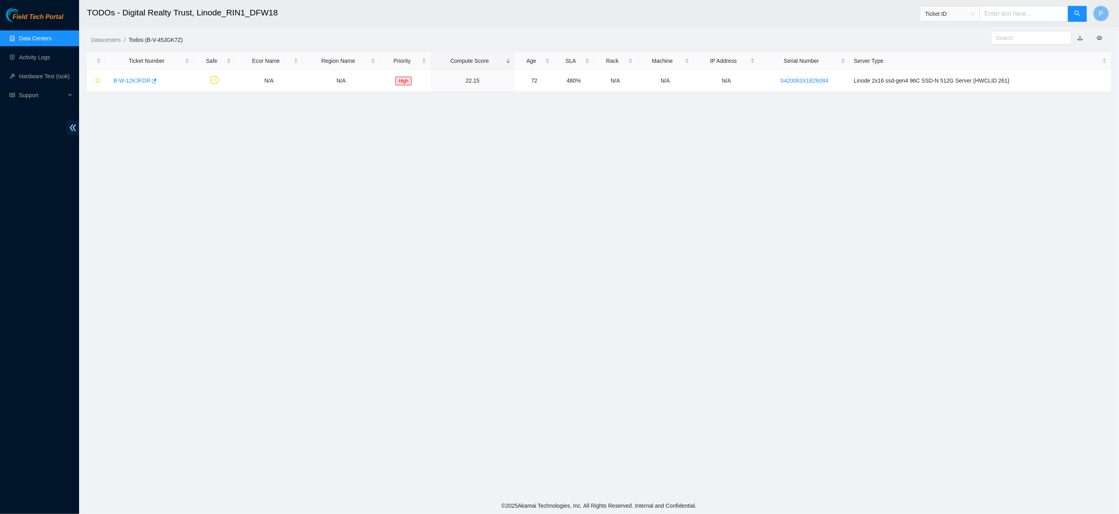
click at [1079, 38] on link "button" at bounding box center [1080, 38] width 6 height 6
click at [51, 38] on link "Data Centers" at bounding box center [35, 38] width 32 height 6
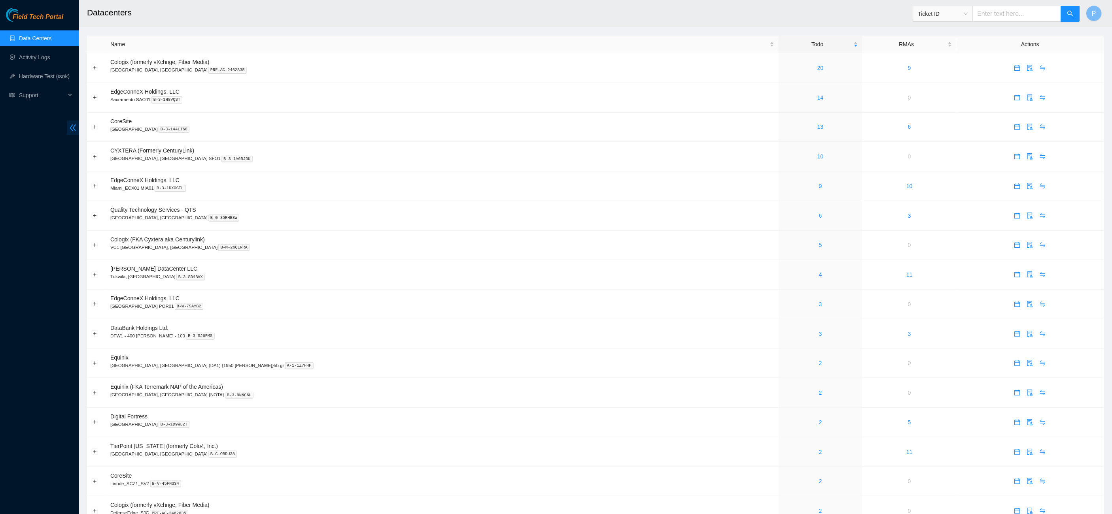
click at [70, 124] on icon "double-left" at bounding box center [73, 128] width 8 height 8
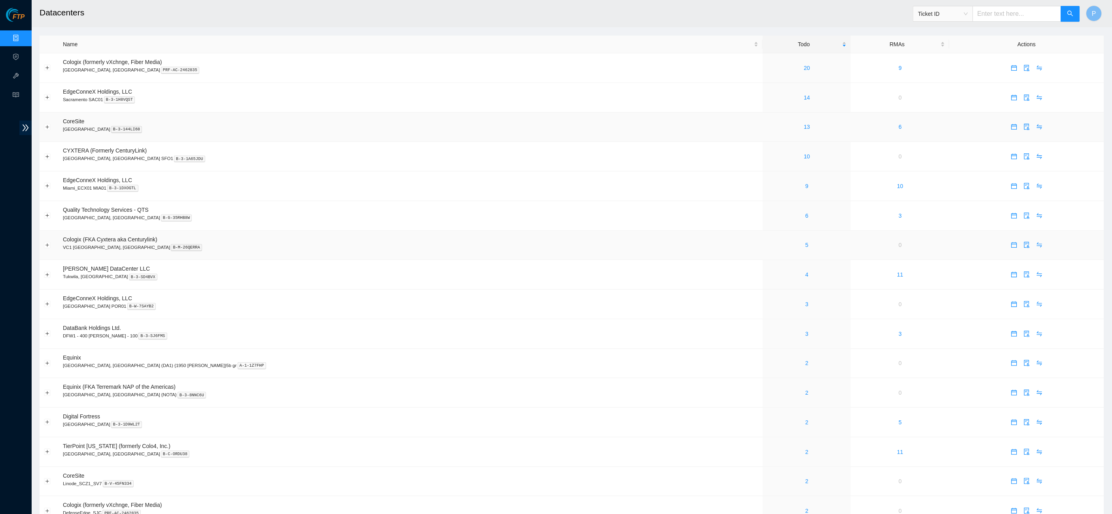
click at [153, 138] on td "CoreSite Santa Clara, CA SV4 B-3-144LI68" at bounding box center [411, 128] width 704 height 30
click at [987, 19] on input "text" at bounding box center [1016, 14] width 89 height 16
paste input "B-W-15PPHPL"
type input "B-W-15PPHPL"
click at [1073, 17] on icon "search" at bounding box center [1070, 13] width 6 height 6
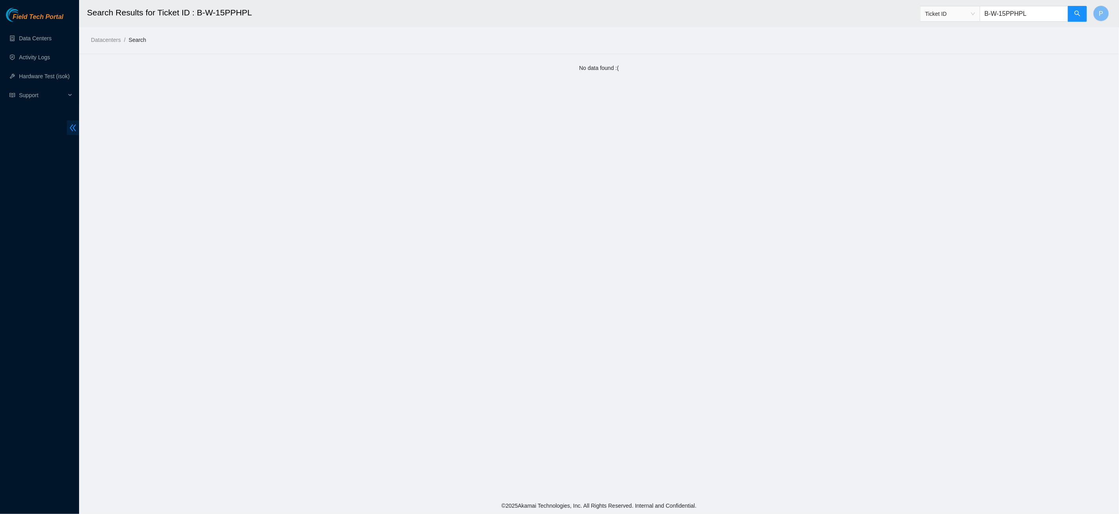
click at [77, 126] on icon "double-left" at bounding box center [73, 128] width 8 height 8
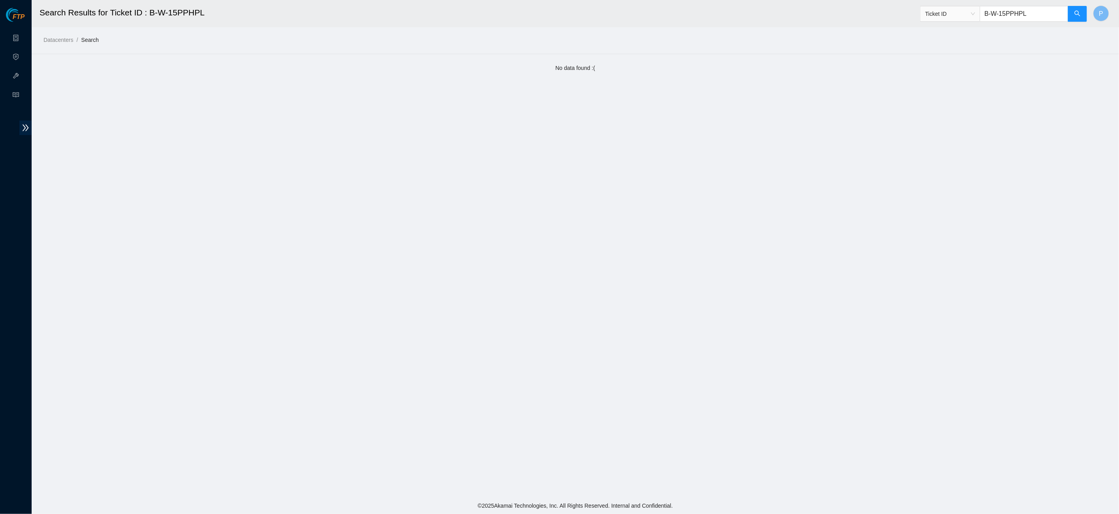
drag, startPoint x: 1042, startPoint y: 12, endPoint x: 983, endPoint y: 12, distance: 58.5
click at [983, 12] on input "B-W-15PPHPL" at bounding box center [1024, 14] width 89 height 16
paste input "V-5VJG1RG"
click at [1076, 15] on icon "search" at bounding box center [1077, 13] width 6 height 6
click at [937, 15] on span "Ticket ID" at bounding box center [950, 14] width 50 height 12
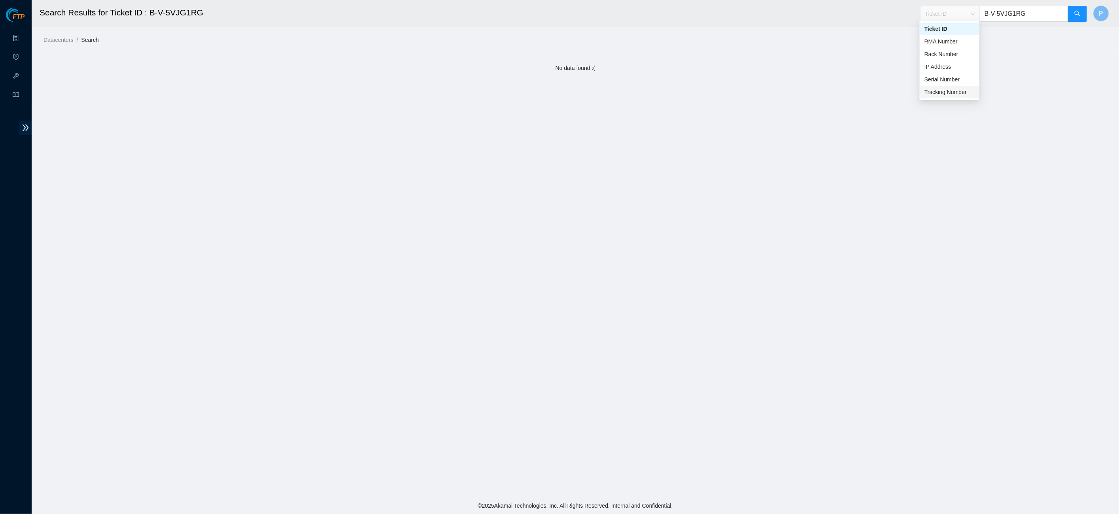
click at [949, 89] on div "Tracking Number" at bounding box center [949, 92] width 50 height 9
drag, startPoint x: 1044, startPoint y: 17, endPoint x: 982, endPoint y: 16, distance: 61.7
click at [982, 16] on input "B-V-5VJG1RG" at bounding box center [1024, 14] width 89 height 16
paste input "463470053886"
type input "463470053886"
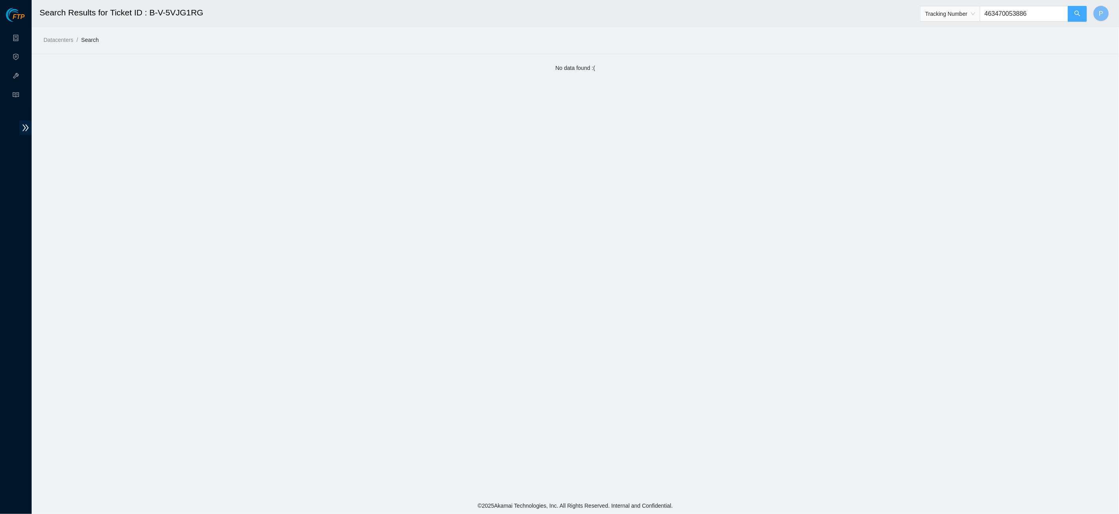
click at [1070, 15] on button "button" at bounding box center [1077, 14] width 19 height 16
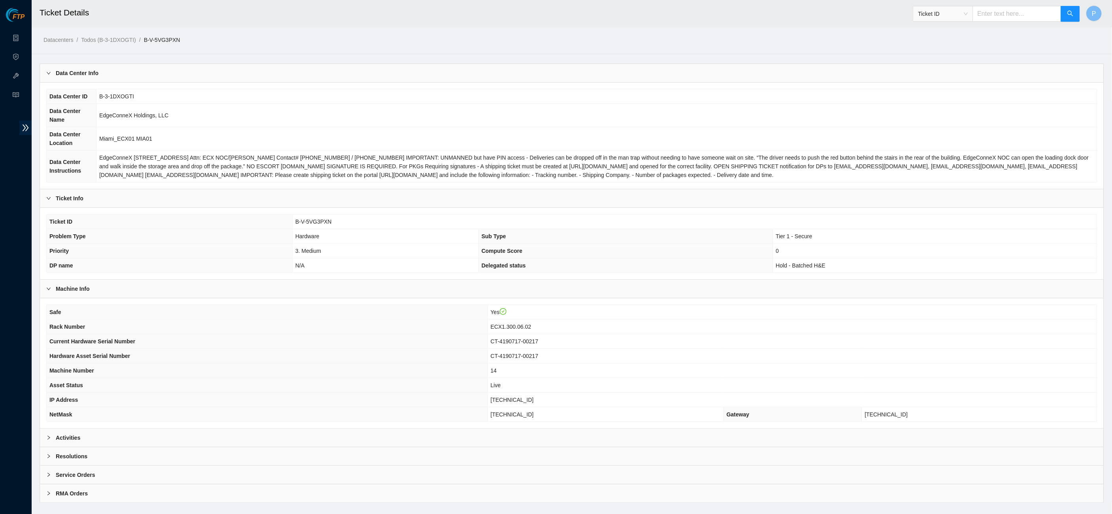
scroll to position [14, 0]
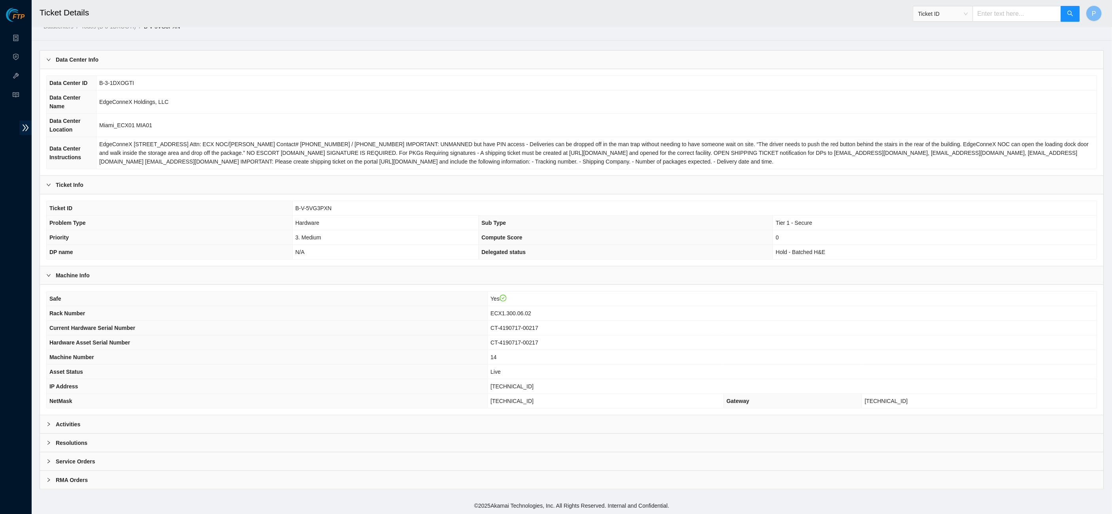
click at [220, 461] on div "Service Orders" at bounding box center [571, 462] width 1063 height 18
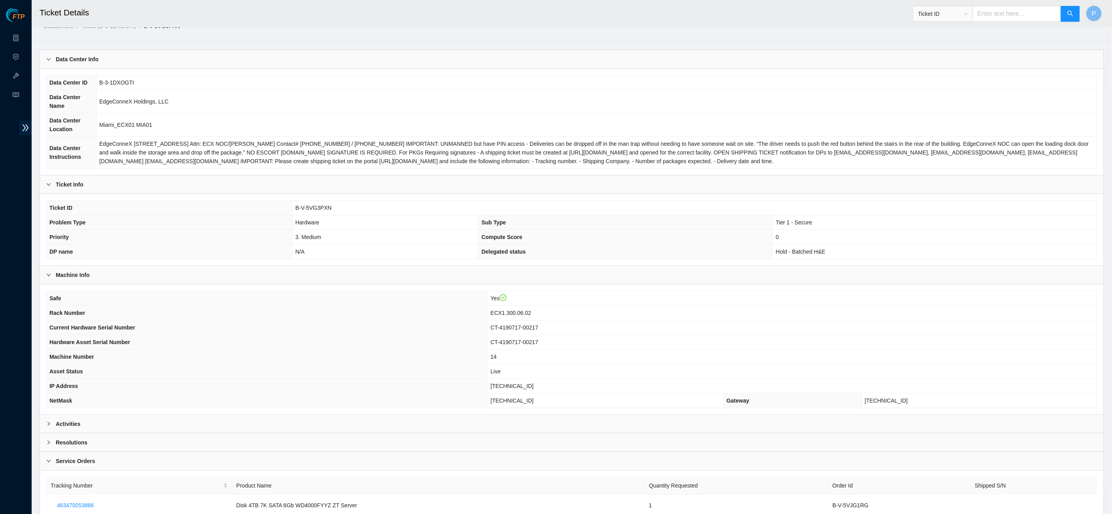
scroll to position [66, 0]
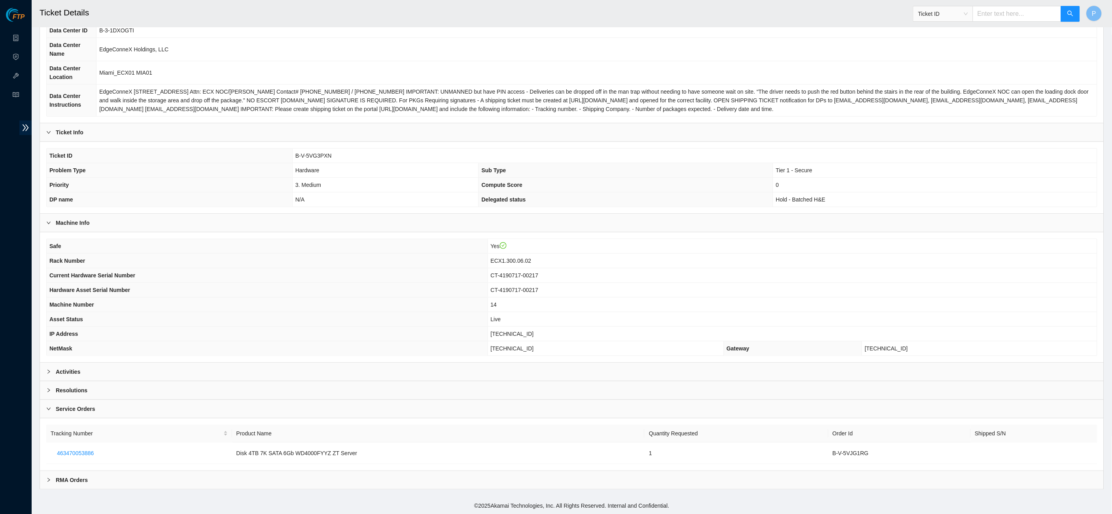
click at [357, 404] on div "Service Orders" at bounding box center [571, 409] width 1063 height 18
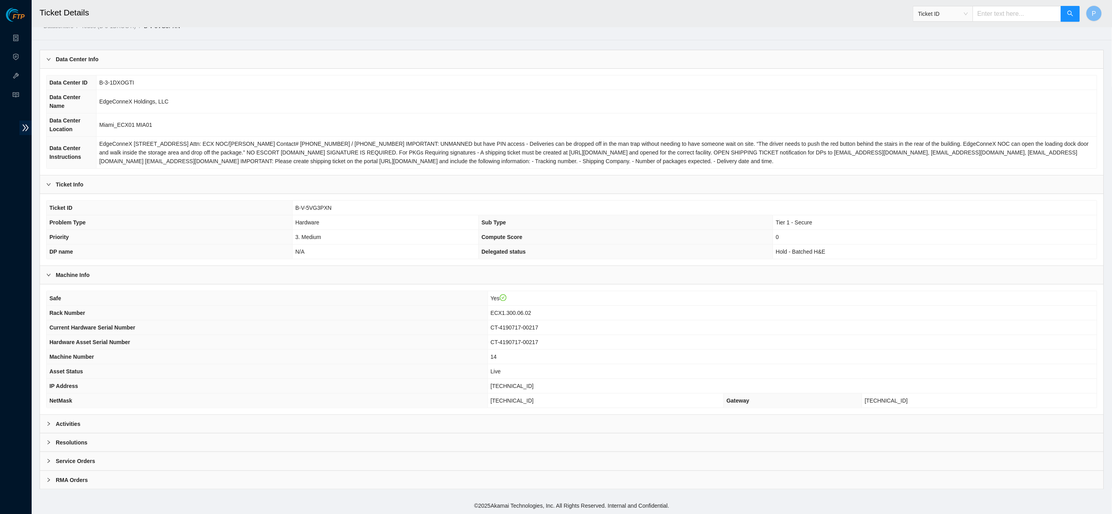
scroll to position [14, 0]
click at [416, 359] on th "Machine Number" at bounding box center [267, 357] width 441 height 15
click at [377, 462] on div "Service Orders" at bounding box center [571, 462] width 1063 height 18
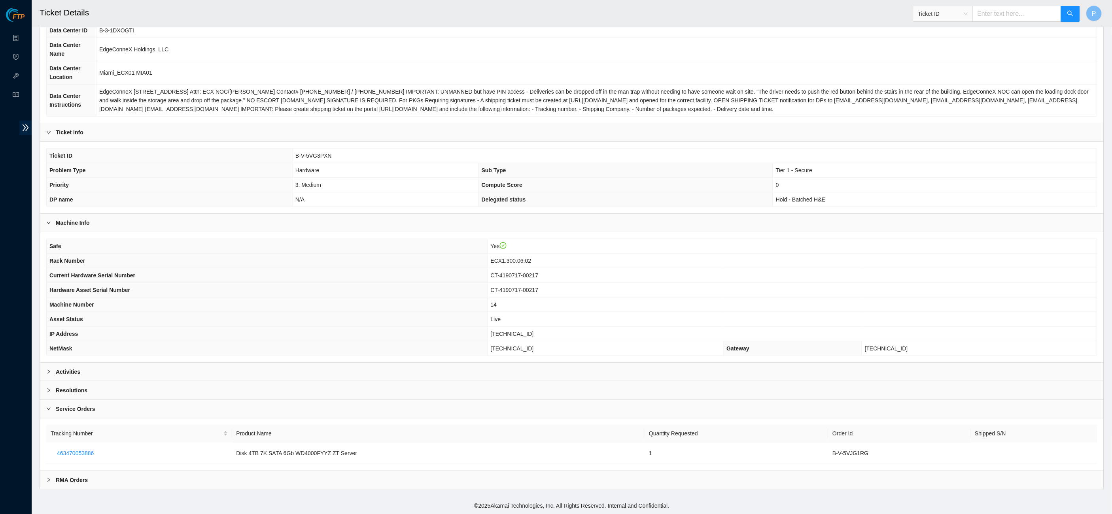
scroll to position [66, 0]
click at [991, 15] on input "text" at bounding box center [1016, 14] width 89 height 16
click at [374, 378] on div "Activities" at bounding box center [571, 372] width 1063 height 18
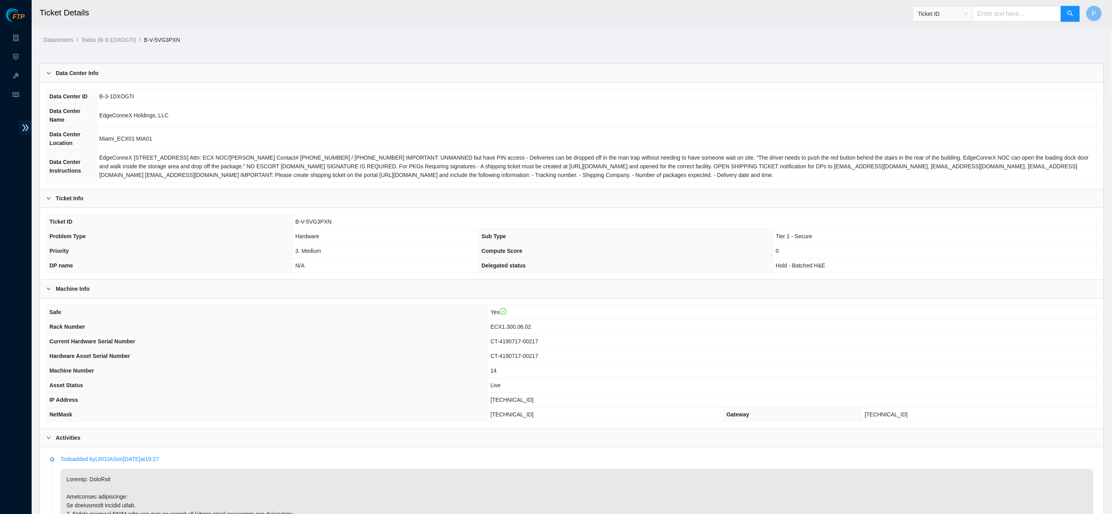
scroll to position [0, 0]
drag, startPoint x: 198, startPoint y: 38, endPoint x: 151, endPoint y: 36, distance: 47.1
click at [151, 36] on ol "Datacenters / Todos (B-3-1DXOGTI) / B-V-5VG3PXN /" at bounding box center [442, 40] width 798 height 9
copy link "B-V-5VG3PXN"
click at [955, 8] on span "Ticket ID" at bounding box center [943, 14] width 50 height 12
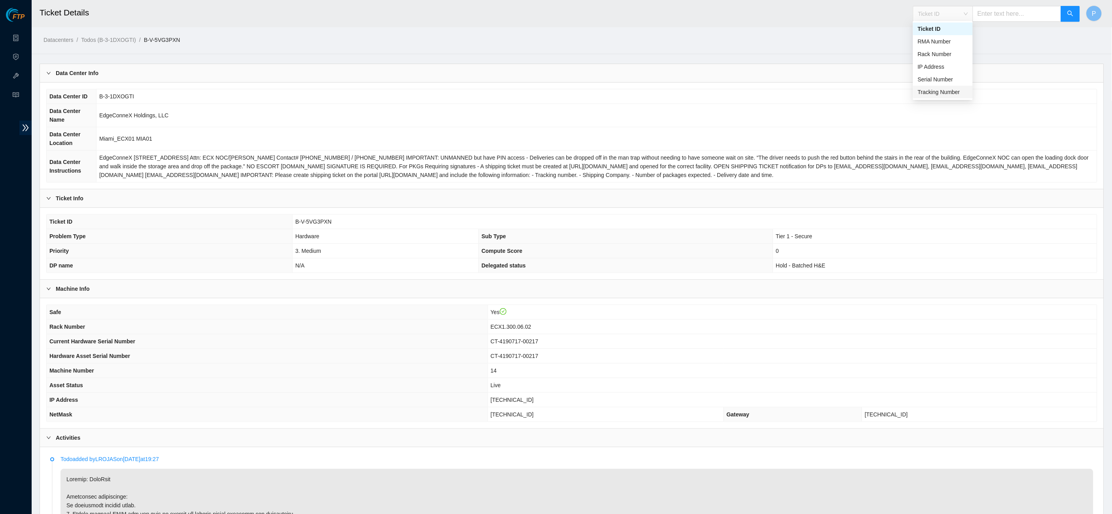
click at [926, 86] on div "Tracking Number" at bounding box center [943, 92] width 60 height 13
click at [1024, 12] on input "text" at bounding box center [1016, 14] width 89 height 16
paste input "463470053706"
type input "463470053706"
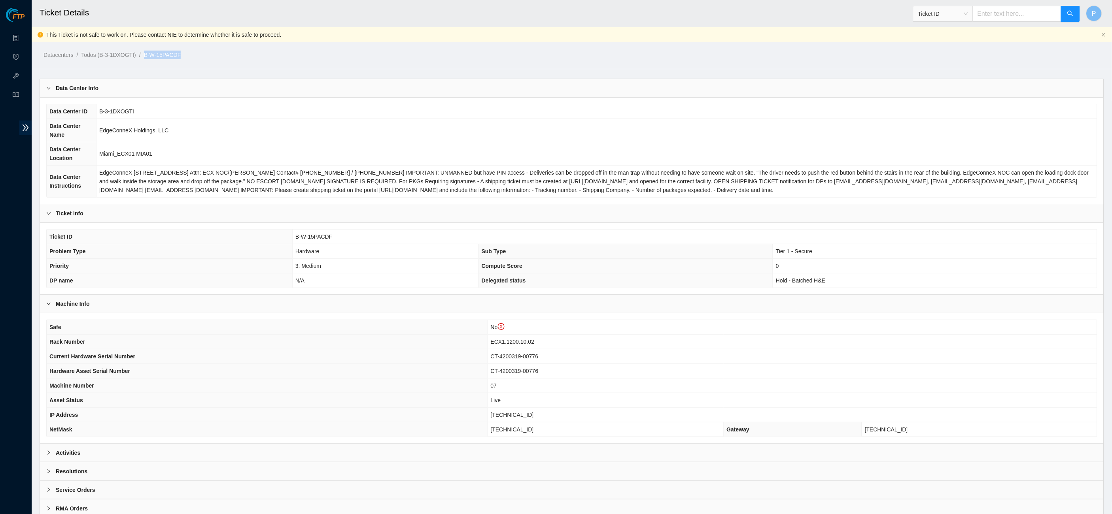
drag, startPoint x: 197, startPoint y: 52, endPoint x: 153, endPoint y: 52, distance: 44.3
click at [153, 52] on ol "Datacenters / Todos (B-3-1DXOGTI) / B-W-15PACDF /" at bounding box center [442, 55] width 798 height 9
copy link "B-W-15PACDF"
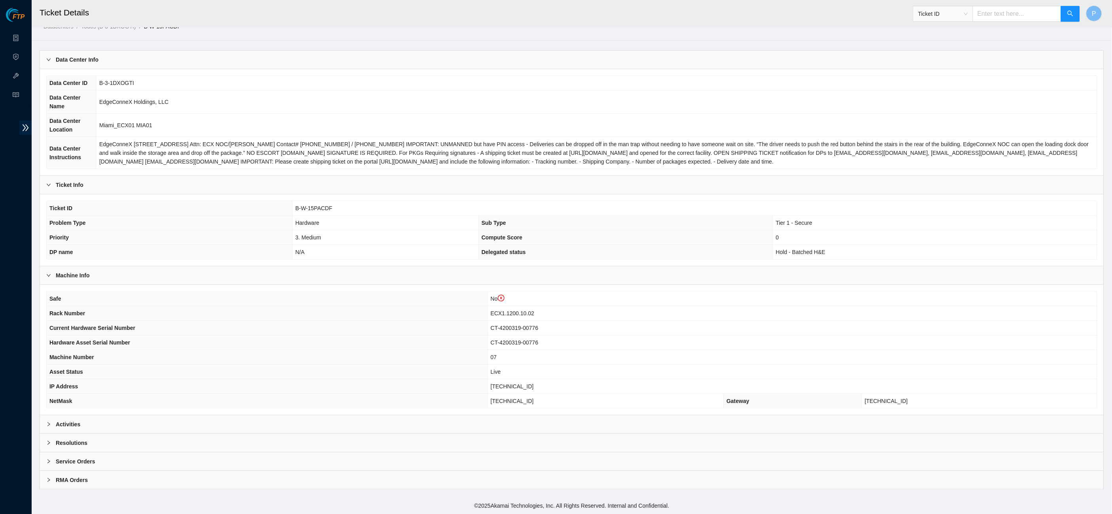
click at [206, 460] on div "Service Orders" at bounding box center [571, 462] width 1063 height 18
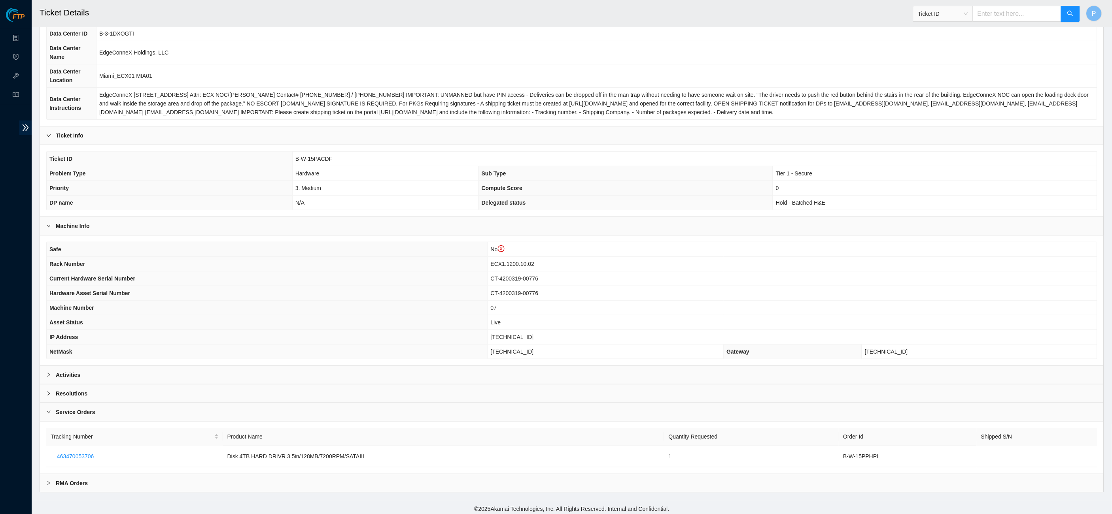
scroll to position [80, 0]
click at [993, 13] on input "text" at bounding box center [1016, 14] width 89 height 16
paste input "B-V-5UDIFTG"
type input "B-V-5UDIFTG"
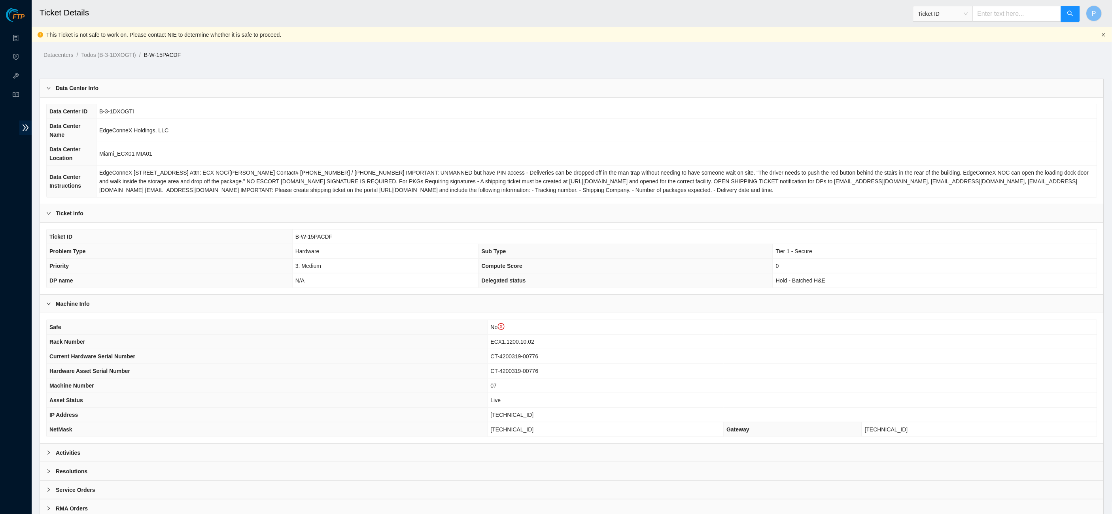
click at [1103, 33] on icon "close" at bounding box center [1103, 34] width 5 height 5
